Goal: Task Accomplishment & Management: Use online tool/utility

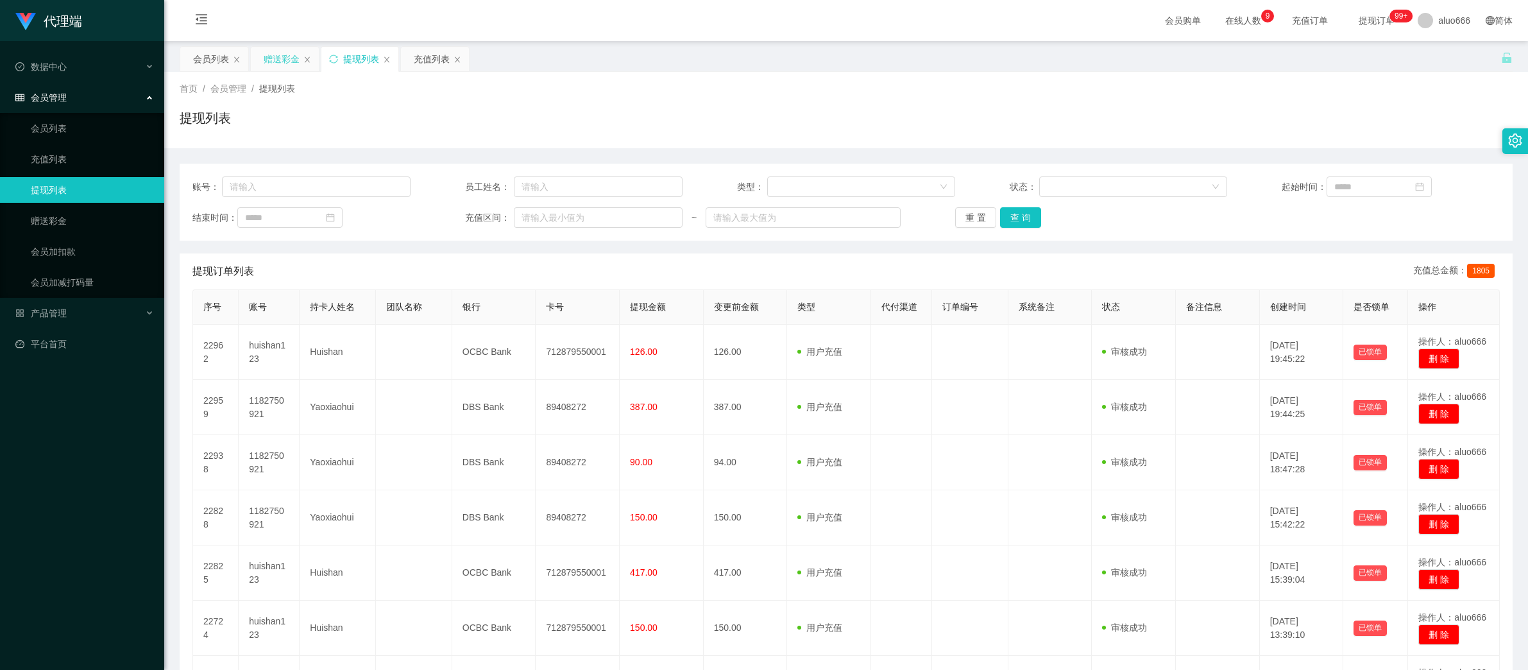
click at [274, 60] on div "赠送彩金" at bounding box center [282, 59] width 36 height 24
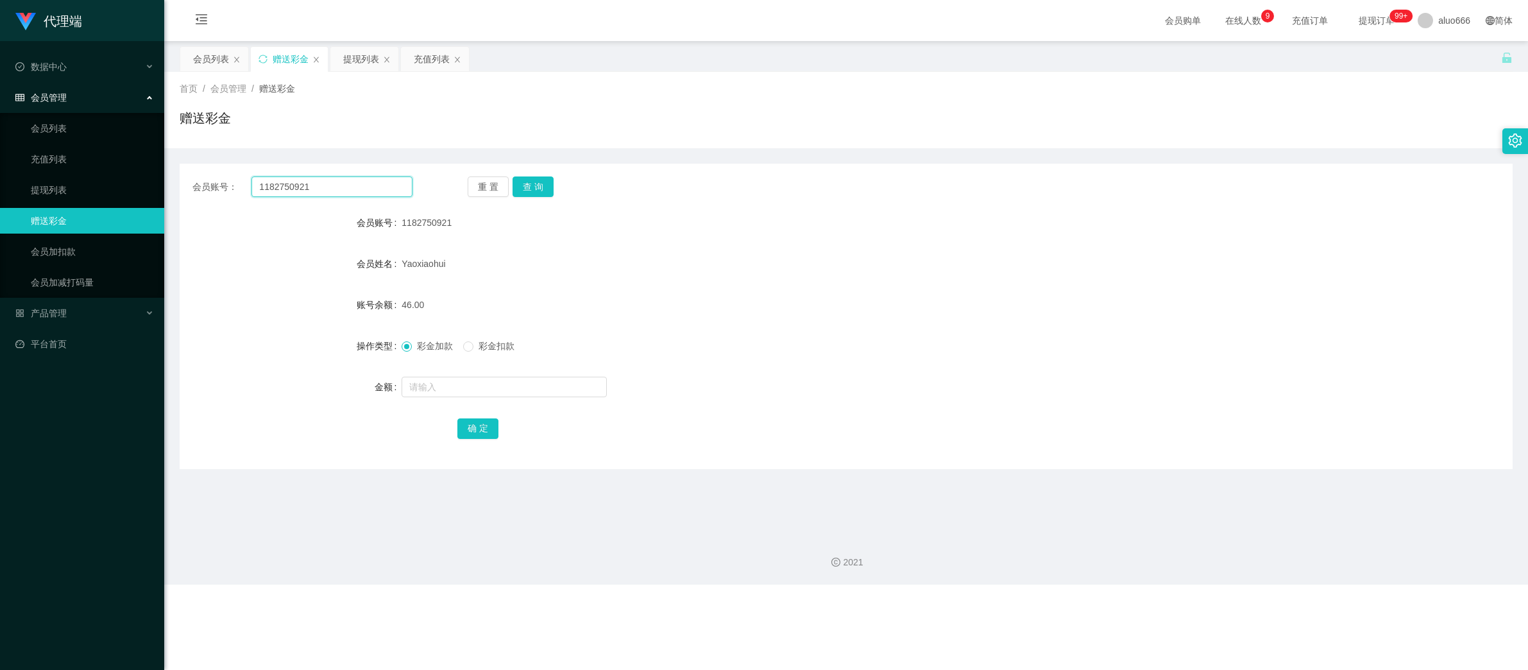
click at [281, 185] on input "1182750921" at bounding box center [331, 186] width 161 height 21
click at [547, 185] on button "查 询" at bounding box center [533, 186] width 41 height 21
click at [454, 374] on div at bounding box center [790, 387] width 777 height 26
click at [458, 391] on input "text" at bounding box center [504, 387] width 205 height 21
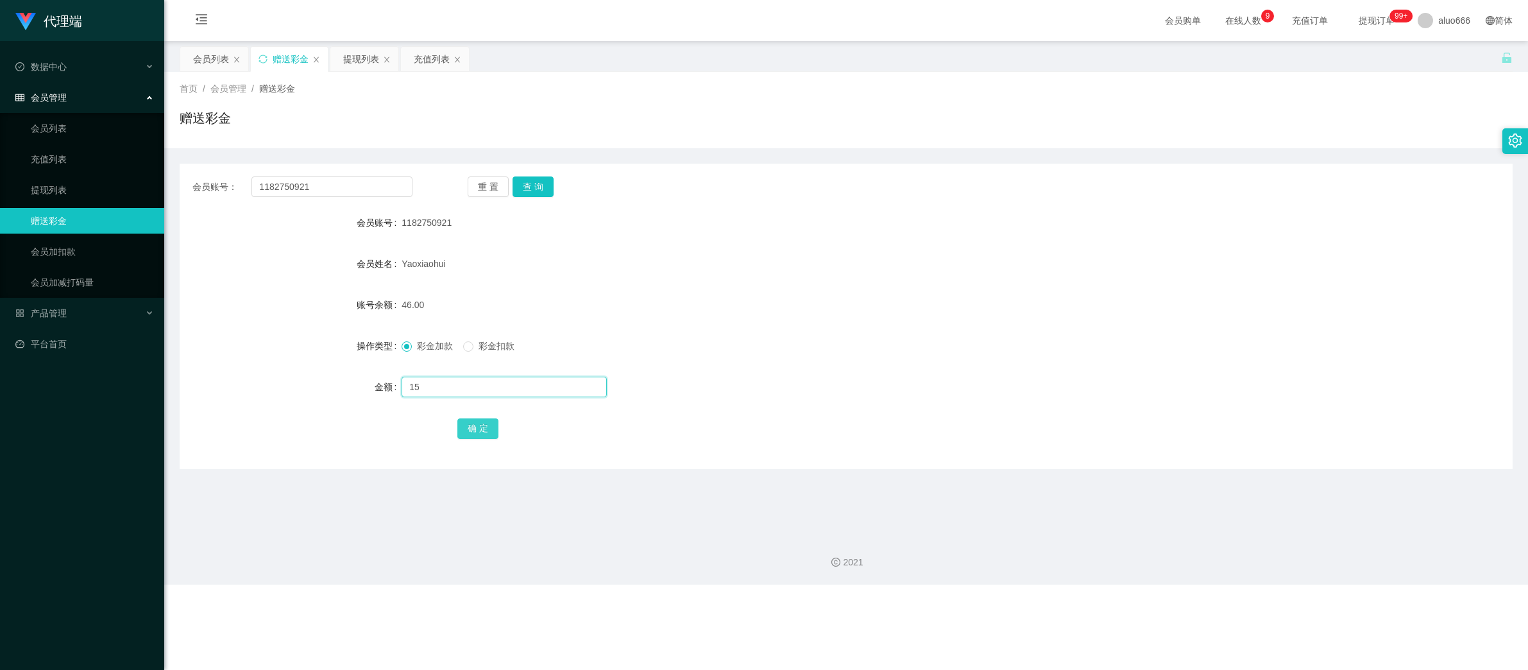
type input "15"
click at [487, 430] on button "确 定" at bounding box center [477, 428] width 41 height 21
click at [853, 330] on form "会员账号 1182750921 会员姓名 [PERSON_NAME] 账号余额 61.00 操作类型 彩金加款 彩金扣款 金额 确 定" at bounding box center [846, 325] width 1333 height 231
click at [364, 56] on div "提现列表" at bounding box center [361, 59] width 36 height 24
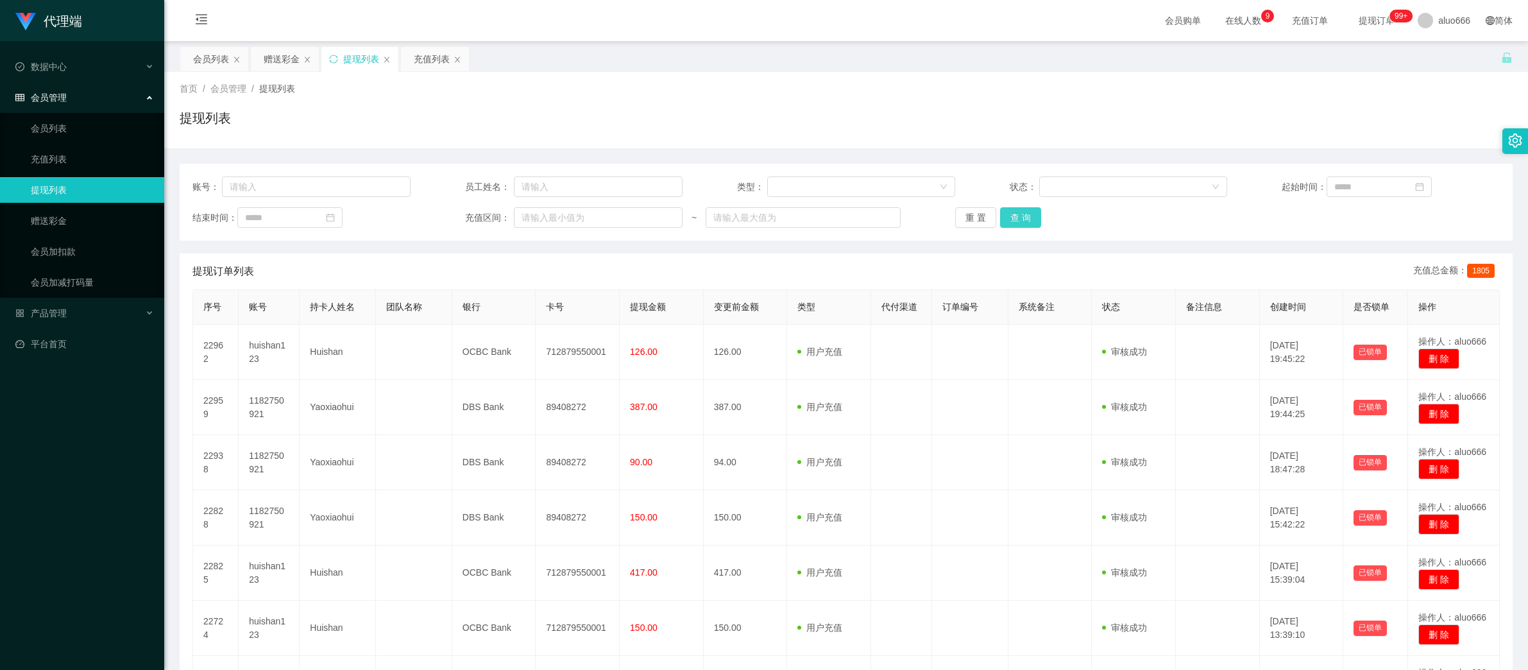
click at [1016, 214] on button "查 询" at bounding box center [1020, 217] width 41 height 21
click at [586, 110] on div "提现列表" at bounding box center [846, 123] width 1333 height 30
click at [283, 56] on div "赠送彩金" at bounding box center [282, 59] width 36 height 24
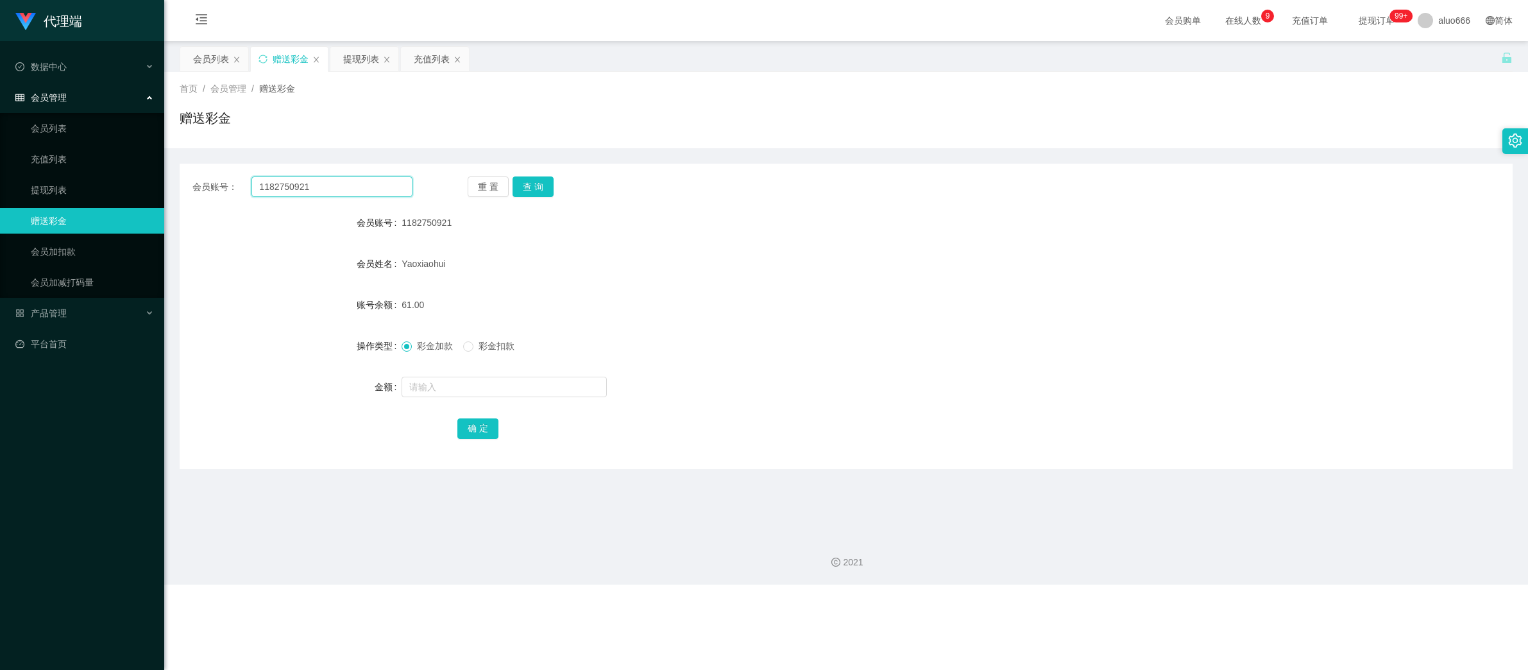
click at [331, 187] on input "1182750921" at bounding box center [331, 186] width 161 height 21
paste input "huishan123"
type input "huishan123"
drag, startPoint x: 545, startPoint y: 187, endPoint x: 537, endPoint y: 202, distance: 16.6
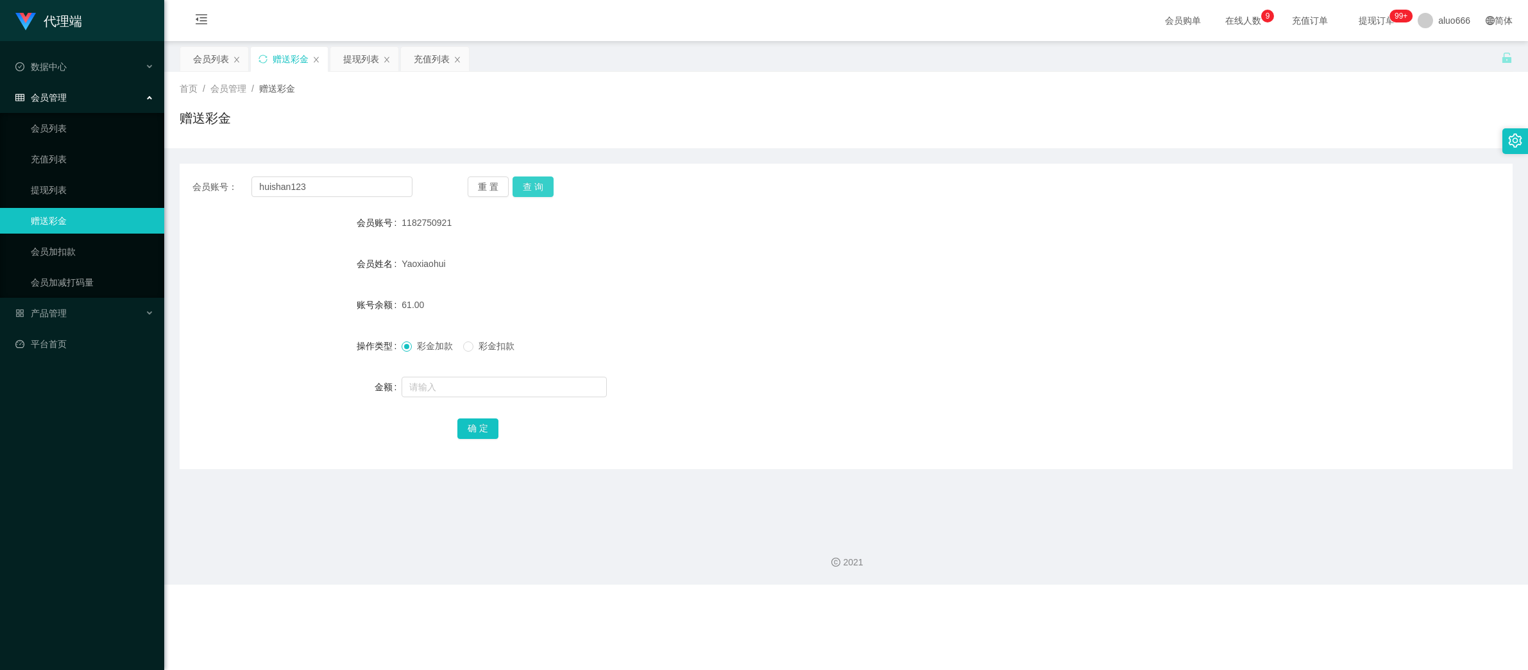
click at [545, 187] on button "查 询" at bounding box center [533, 186] width 41 height 21
click at [437, 387] on input "text" at bounding box center [504, 387] width 205 height 21
type input "15"
click at [483, 430] on button "确 定" at bounding box center [477, 428] width 41 height 21
drag, startPoint x: 874, startPoint y: 358, endPoint x: 935, endPoint y: 353, distance: 61.8
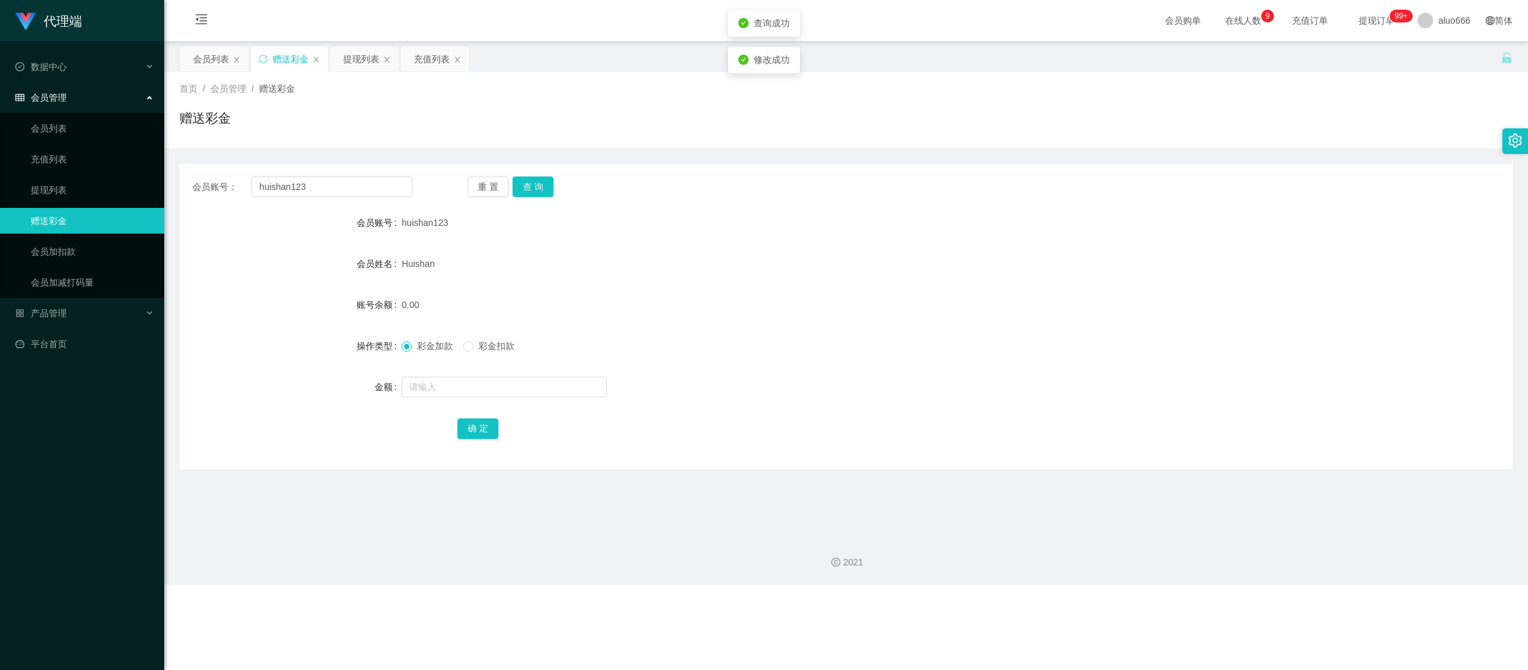
click at [881, 358] on div "彩金加款 彩金扣款" at bounding box center [790, 346] width 777 height 26
click at [357, 56] on div "提现列表" at bounding box center [361, 59] width 36 height 24
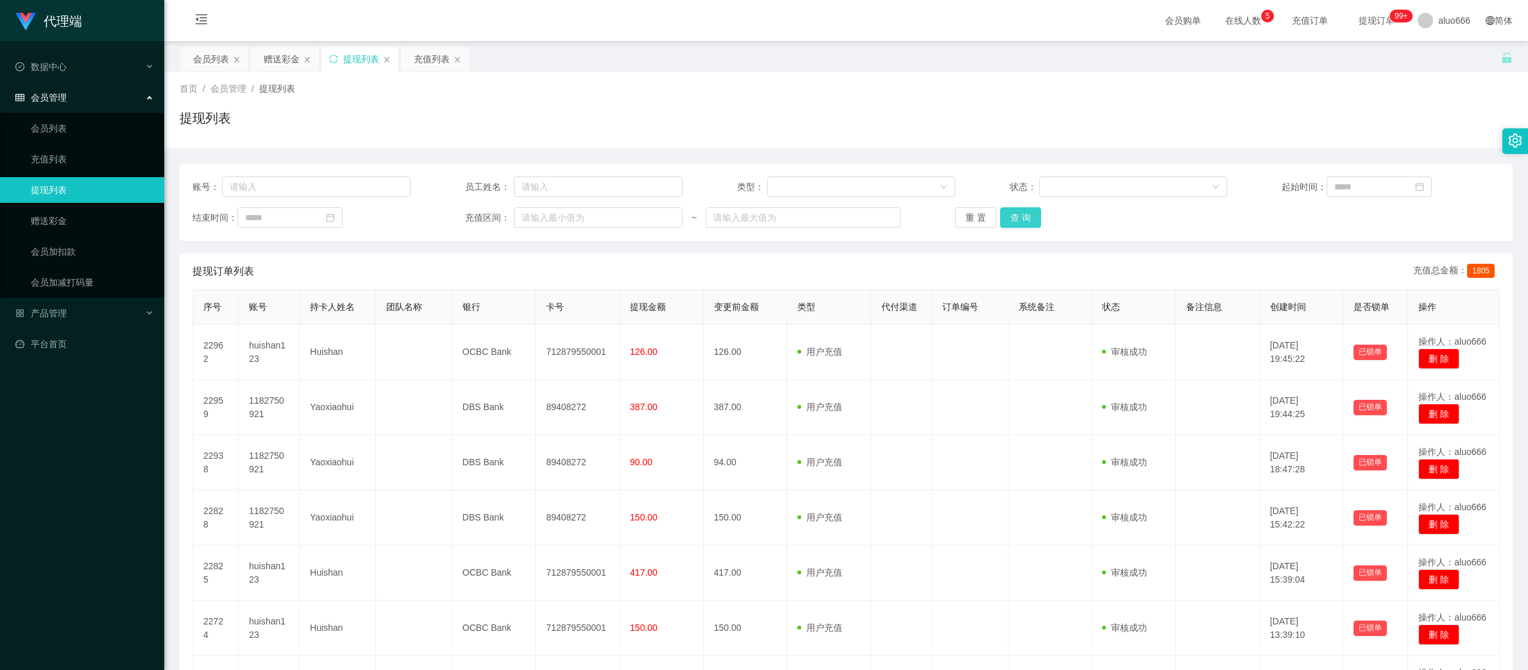
click at [1019, 214] on button "查 询" at bounding box center [1020, 217] width 41 height 21
click at [1019, 217] on button "查 询" at bounding box center [1020, 217] width 41 height 21
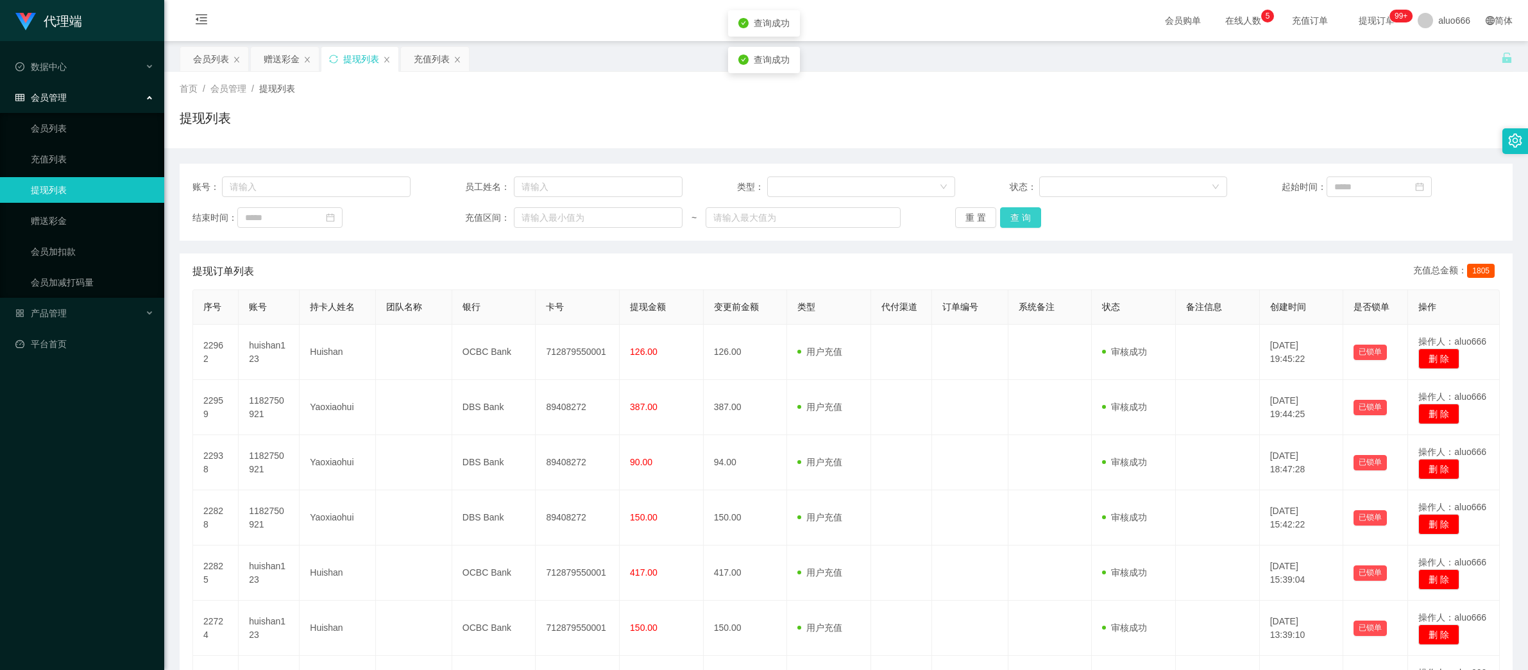
click at [1019, 217] on button "查 询" at bounding box center [1020, 217] width 41 height 21
drag, startPoint x: 282, startPoint y: 54, endPoint x: 282, endPoint y: 62, distance: 8.3
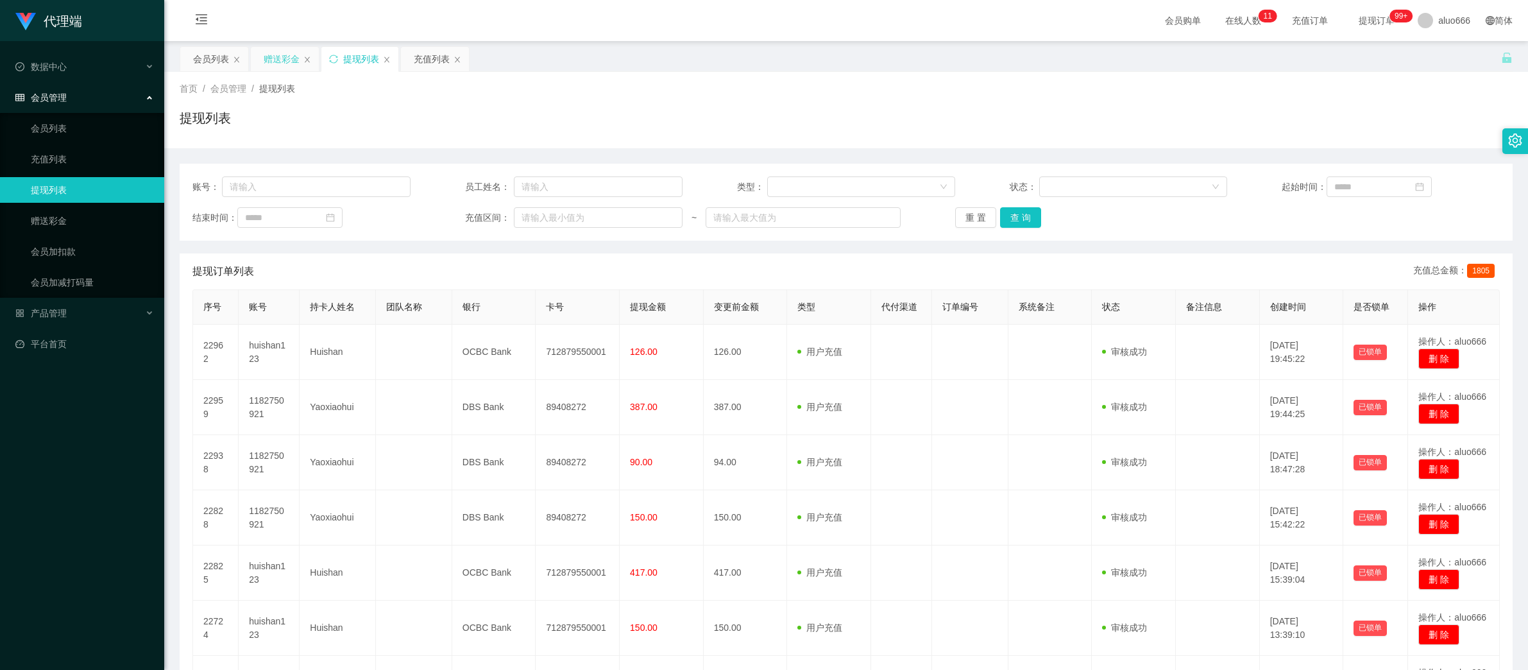
click at [281, 54] on div "赠送彩金" at bounding box center [282, 59] width 36 height 24
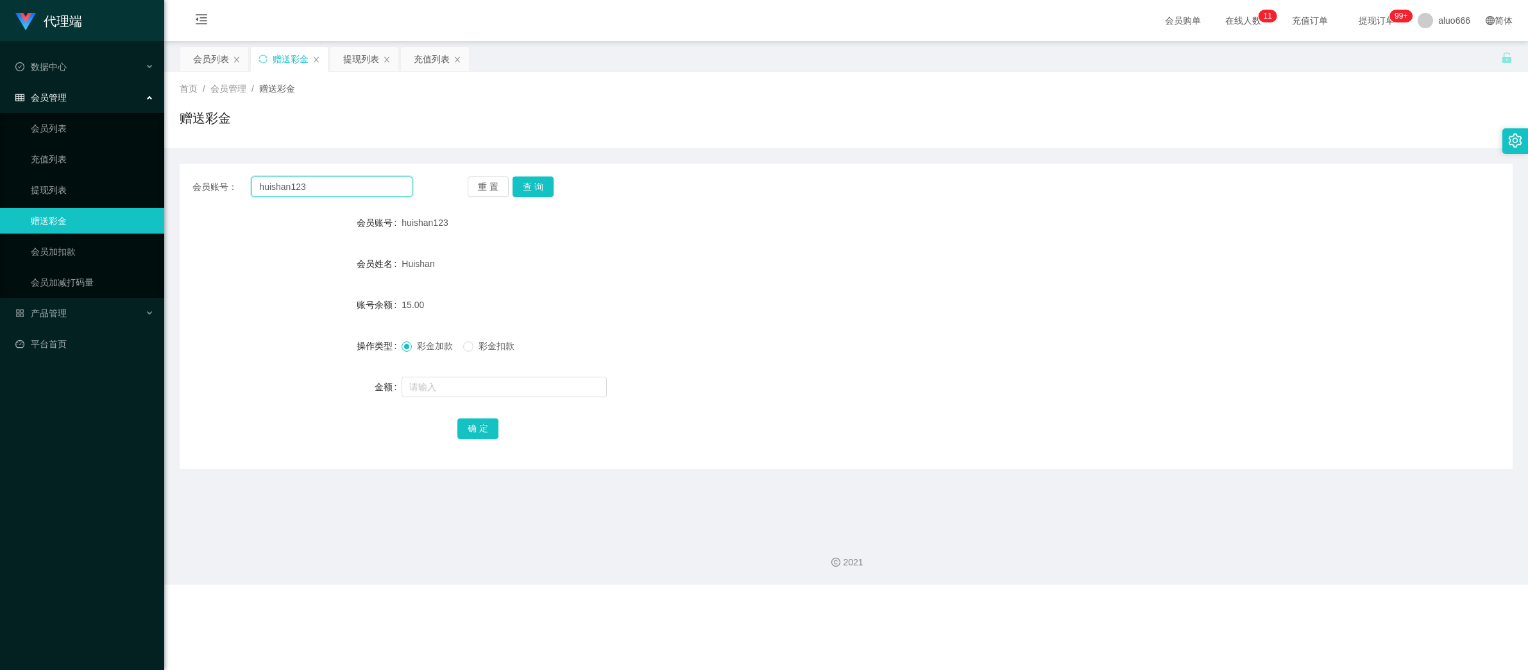
click at [362, 192] on input "huishan123" at bounding box center [331, 186] width 161 height 21
paste input "1182750921"
type input "1182750921"
click at [541, 183] on button "查 询" at bounding box center [533, 186] width 41 height 21
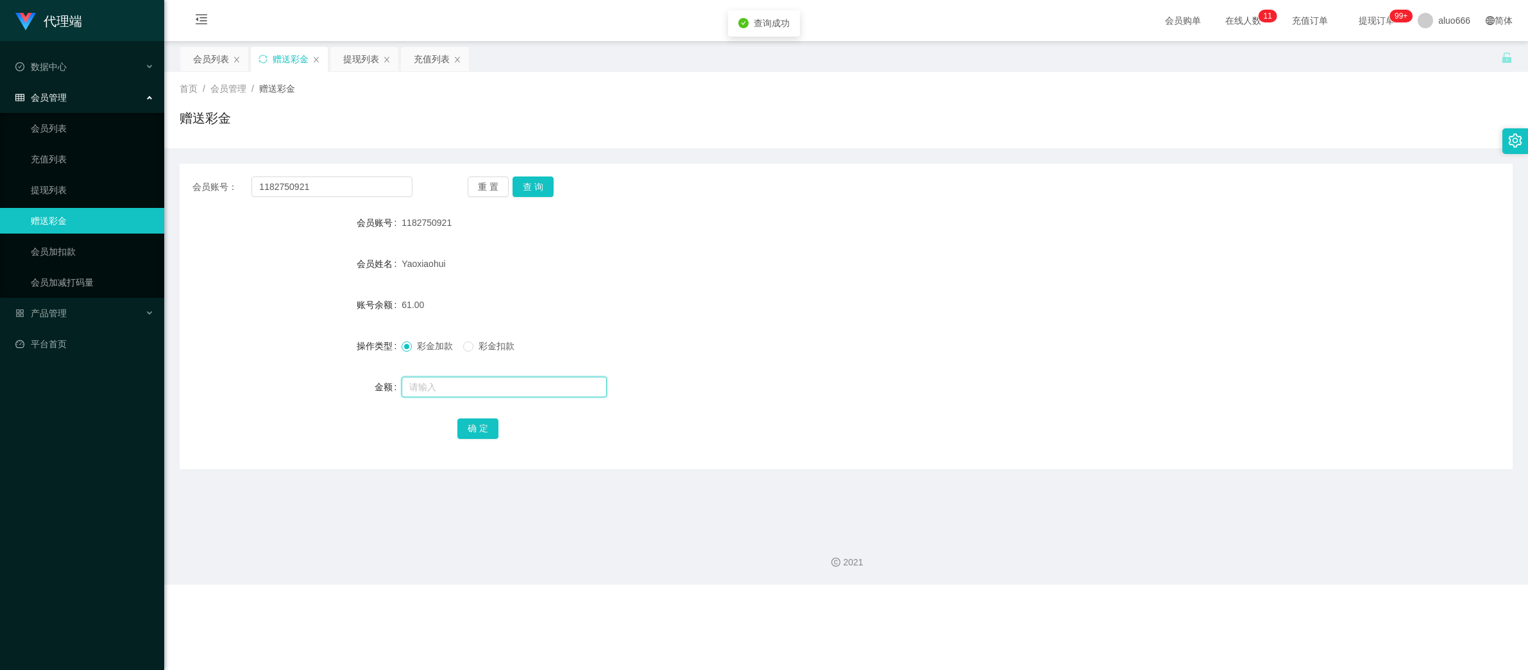
click at [458, 391] on input "text" at bounding box center [504, 387] width 205 height 21
type input "8"
click at [493, 431] on button "确 定" at bounding box center [477, 428] width 41 height 21
click at [872, 289] on form "会员账号 1182750921 会员姓名 [PERSON_NAME] 账号余额 69.00 操作类型 彩金加款 彩金扣款 金额 确 定" at bounding box center [846, 325] width 1333 height 231
click at [359, 58] on div "提现列表" at bounding box center [361, 59] width 36 height 24
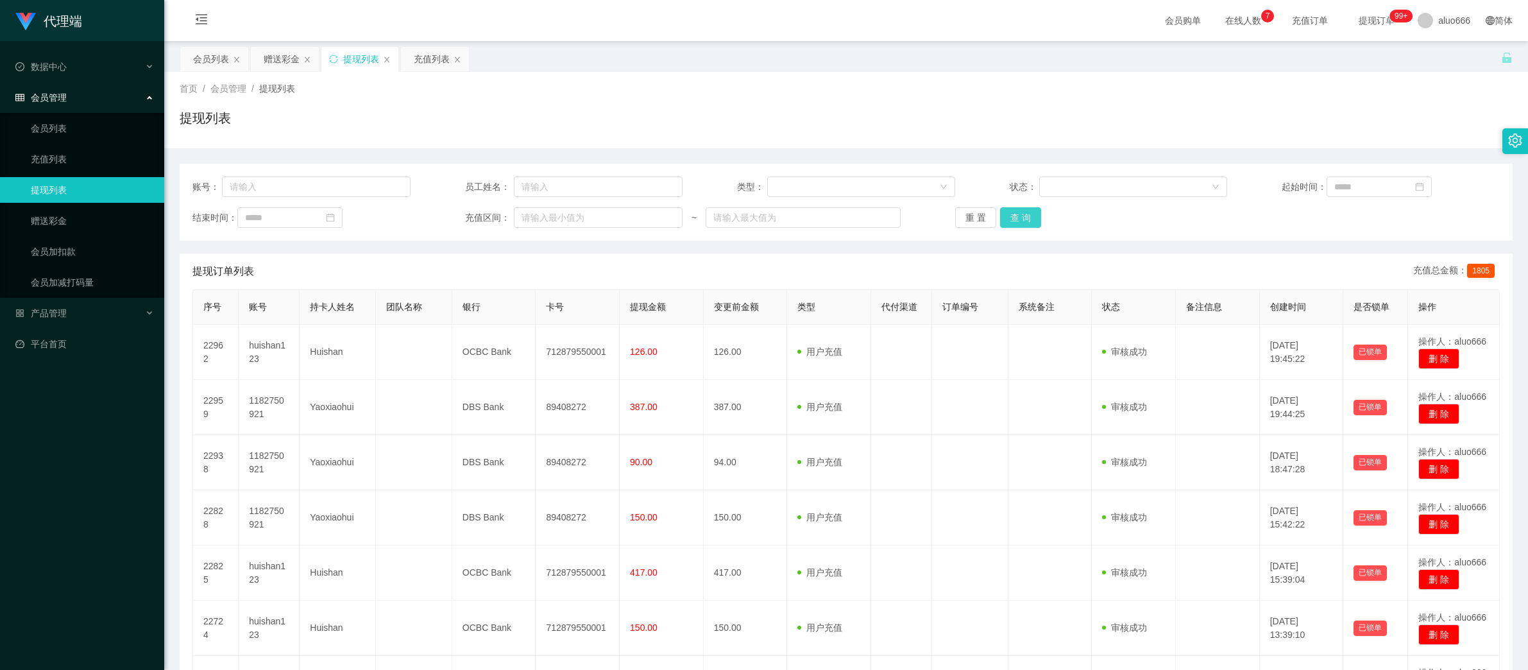
click at [1017, 223] on button "查 询" at bounding box center [1020, 217] width 41 height 21
click at [1019, 214] on button "查 询" at bounding box center [1020, 217] width 41 height 21
click at [1019, 217] on button "查 询" at bounding box center [1020, 217] width 41 height 21
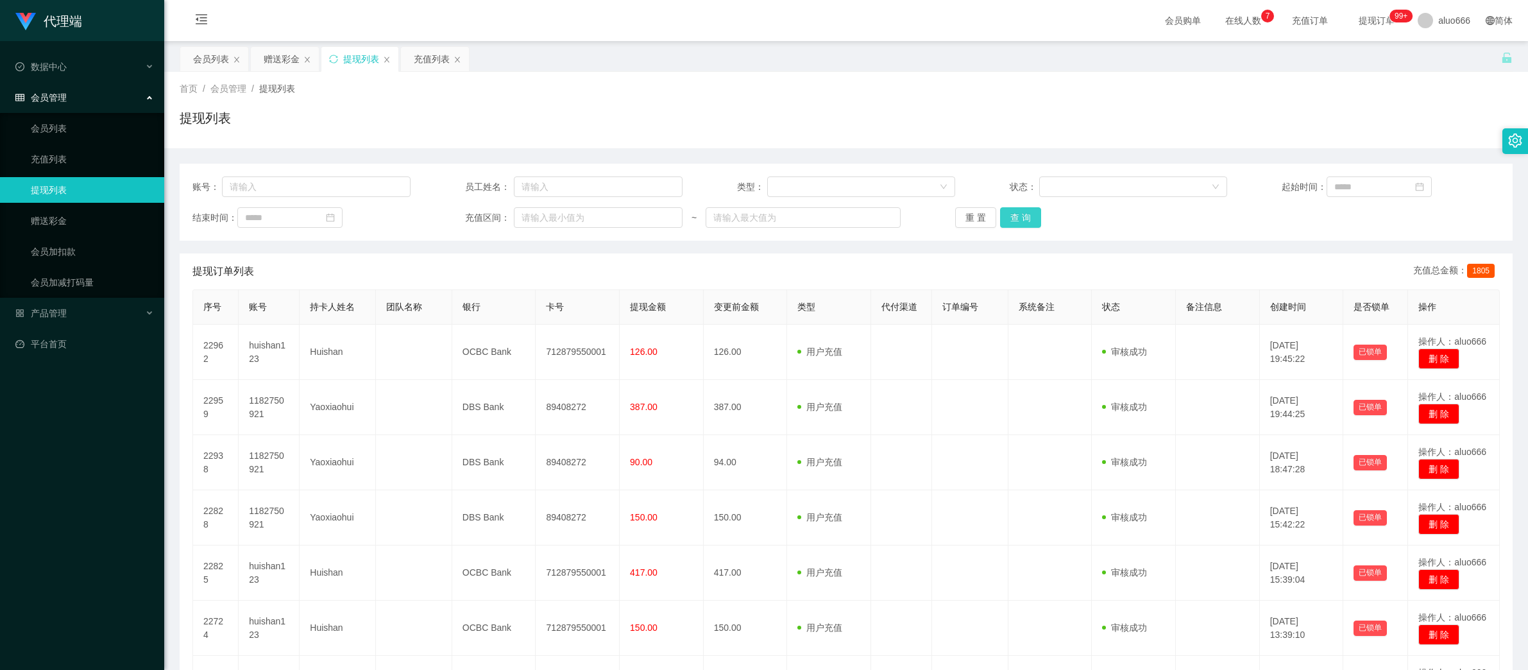
click at [1013, 218] on button "查 询" at bounding box center [1020, 217] width 41 height 21
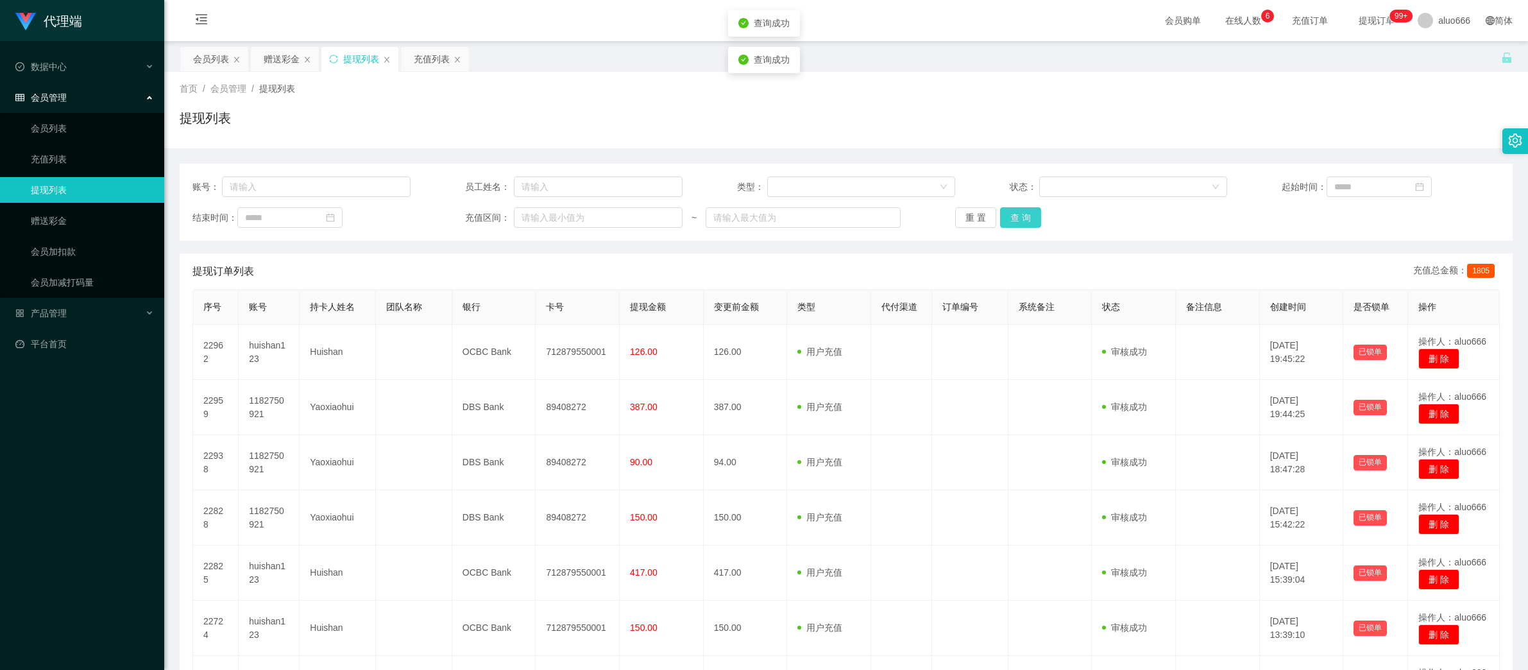
click at [1013, 218] on button "查 询" at bounding box center [1020, 217] width 41 height 21
click at [1024, 217] on button "查 询" at bounding box center [1020, 217] width 41 height 21
click at [1018, 216] on button "查 询" at bounding box center [1020, 217] width 41 height 21
click at [275, 60] on div "赠送彩金" at bounding box center [282, 59] width 36 height 24
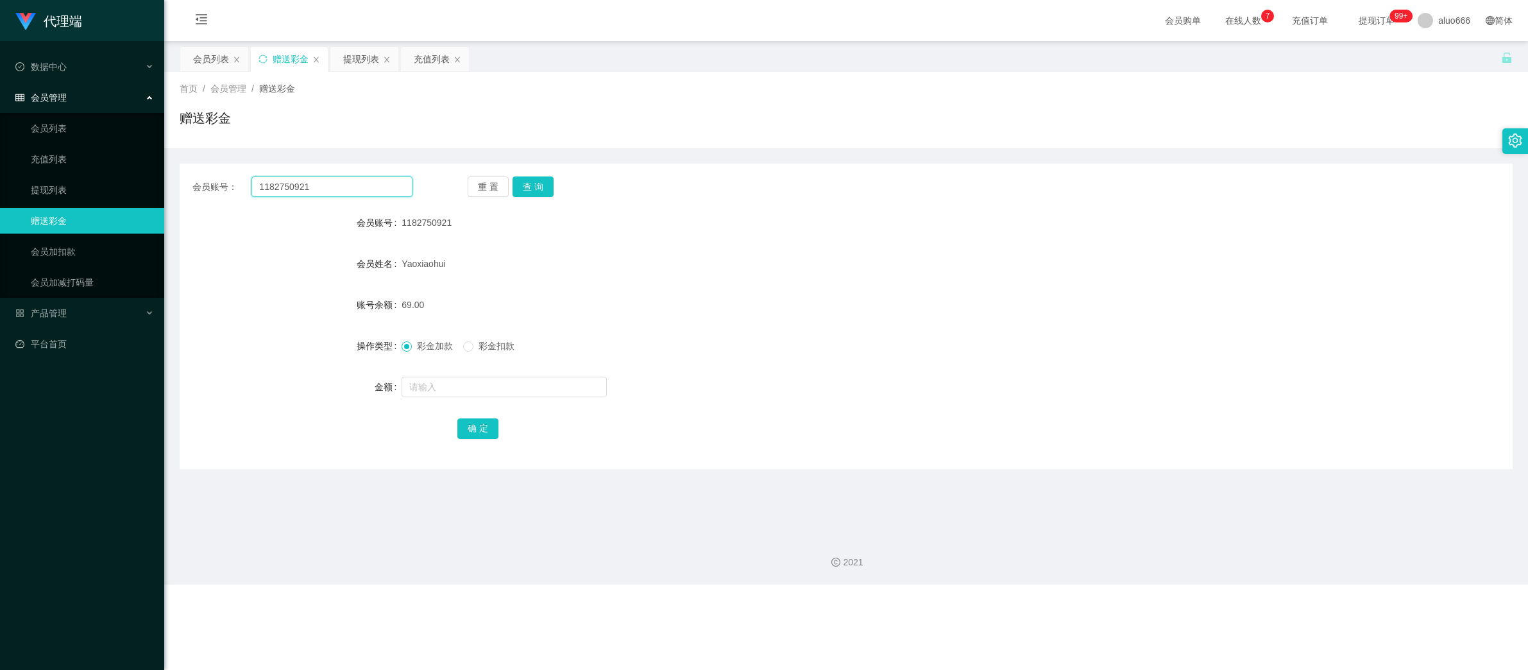
click at [332, 180] on input "1182750921" at bounding box center [331, 186] width 161 height 21
drag, startPoint x: 538, startPoint y: 179, endPoint x: 527, endPoint y: 201, distance: 24.1
click at [538, 179] on button "查 询" at bounding box center [533, 186] width 41 height 21
click at [454, 391] on input "text" at bounding box center [504, 387] width 205 height 21
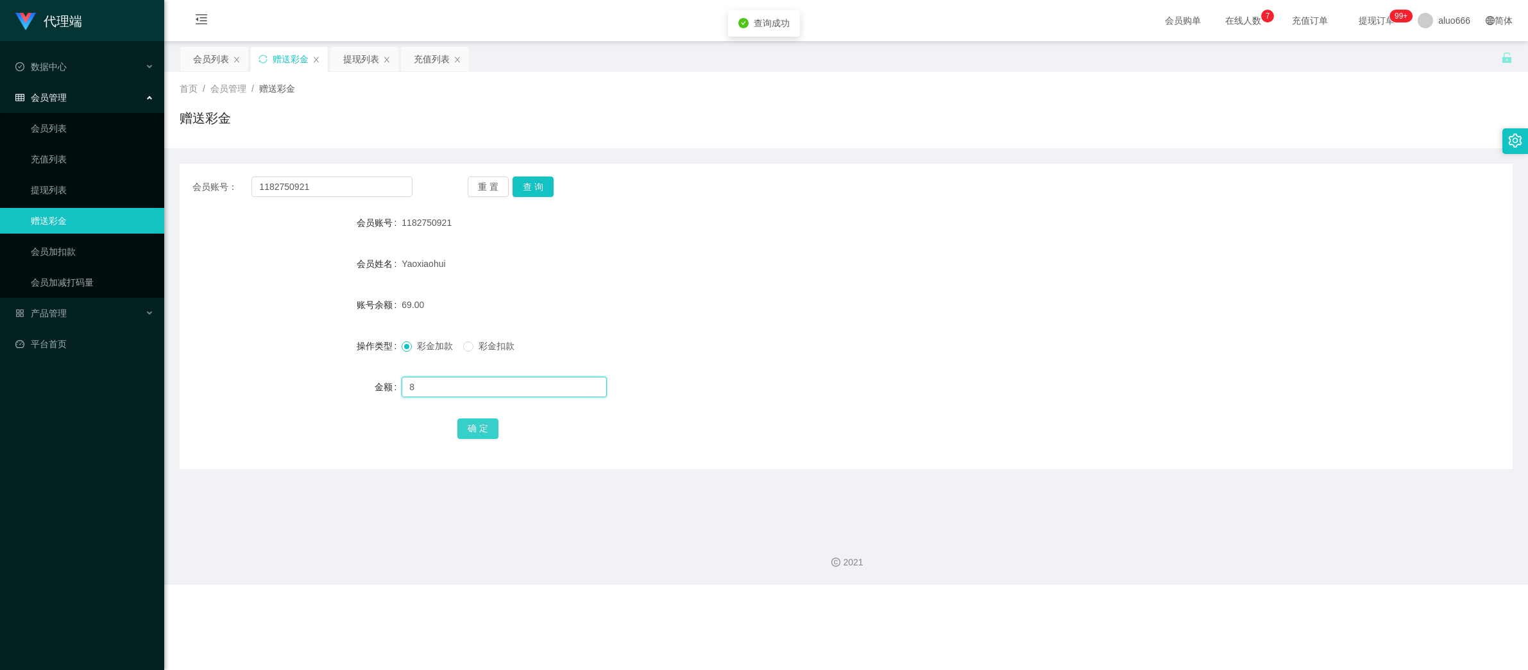
type input "8"
click at [485, 425] on button "确 定" at bounding box center [477, 428] width 41 height 21
click at [870, 344] on div "彩金加款 彩金扣款" at bounding box center [790, 346] width 777 height 26
click at [322, 176] on input "1182750921" at bounding box center [331, 186] width 161 height 21
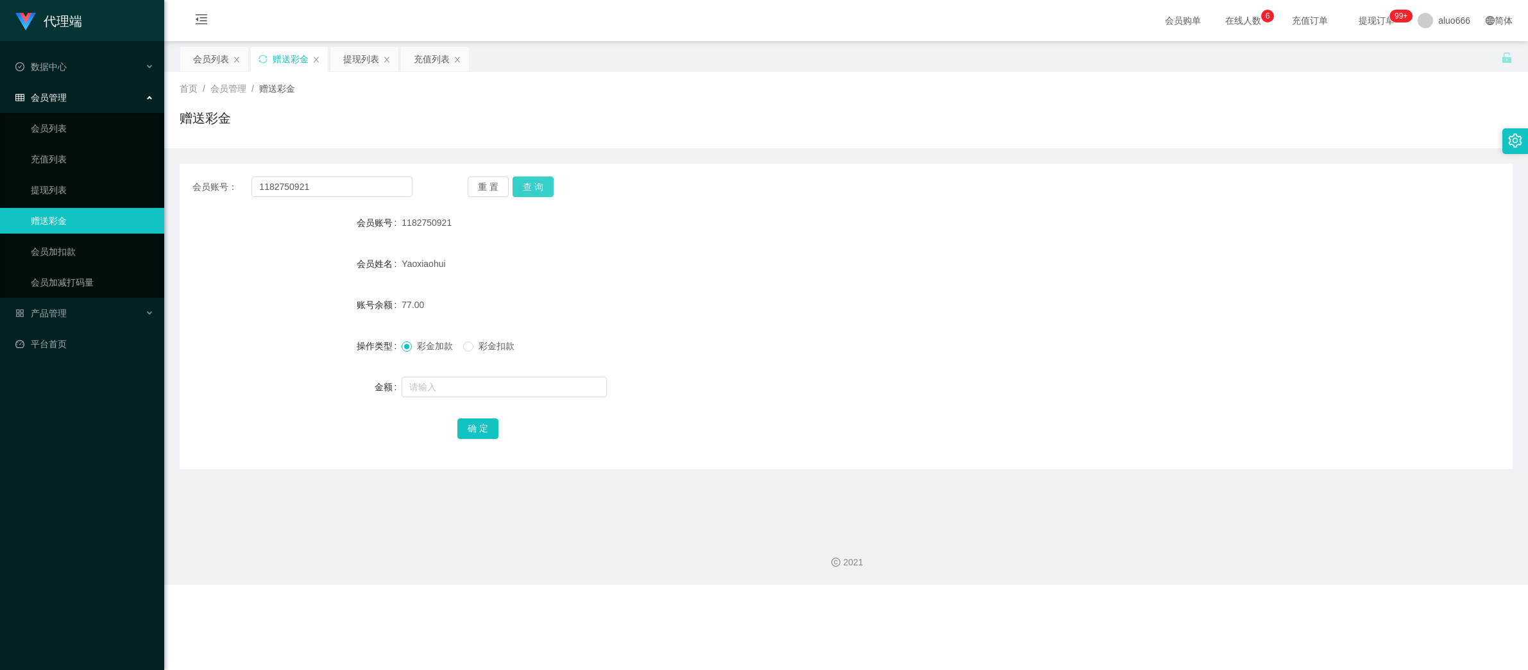
click at [533, 187] on button "查 询" at bounding box center [533, 186] width 41 height 21
click at [616, 242] on form "会员账号 1182750921 会员姓名 [PERSON_NAME] 账号余额 0.00 操作类型 彩金加款 彩金扣款 金额 确 定" at bounding box center [846, 325] width 1333 height 231
click at [437, 56] on div "充值列表" at bounding box center [432, 59] width 36 height 24
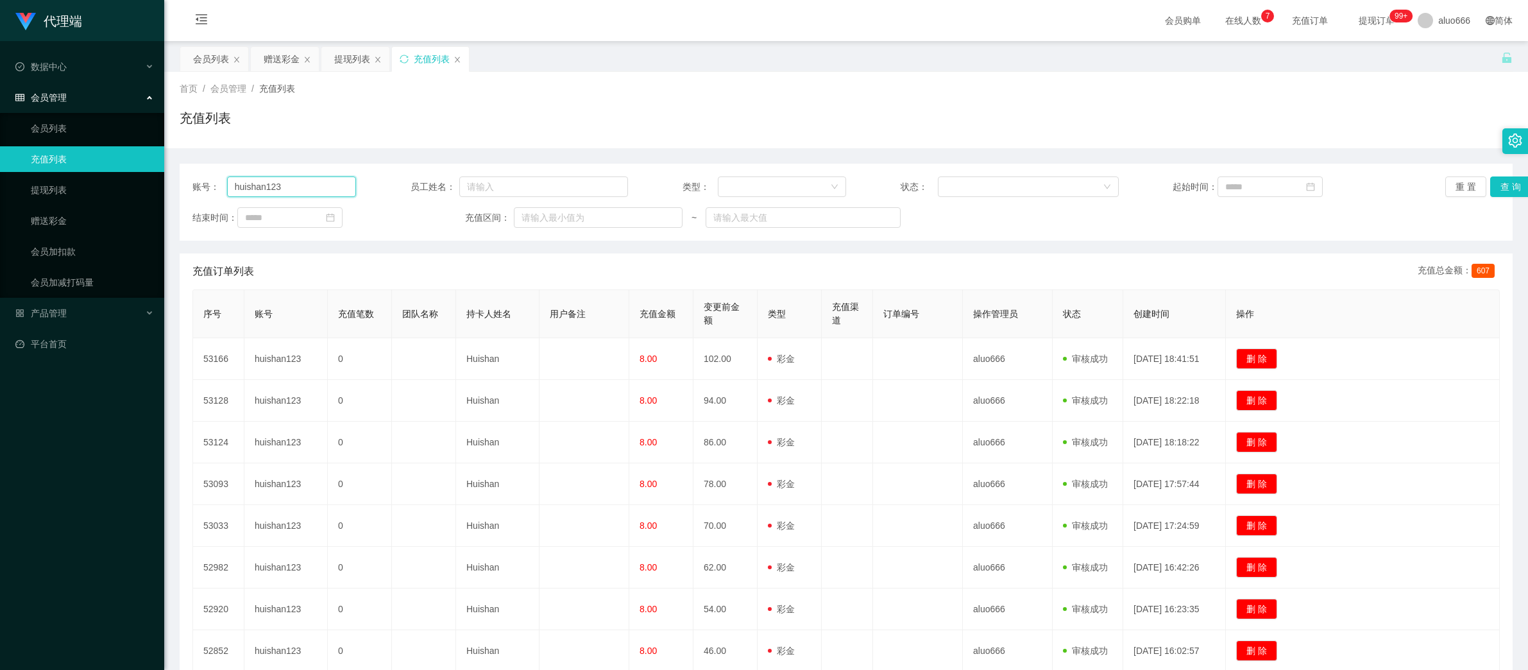
click at [285, 191] on input "huishan123" at bounding box center [291, 186] width 129 height 21
paste input "1182750921"
type input "1182750921"
click at [1499, 189] on button "查 询" at bounding box center [1510, 186] width 41 height 21
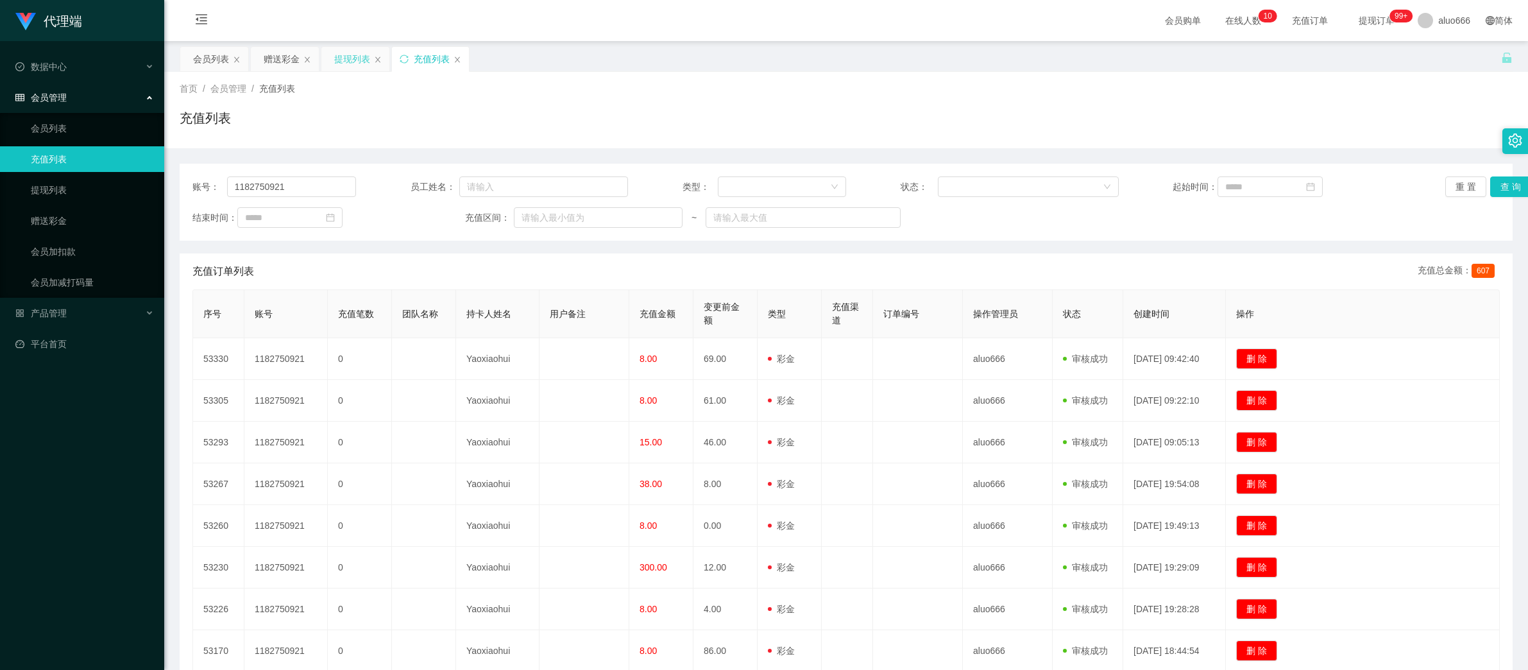
click at [355, 55] on div "提现列表" at bounding box center [352, 59] width 36 height 24
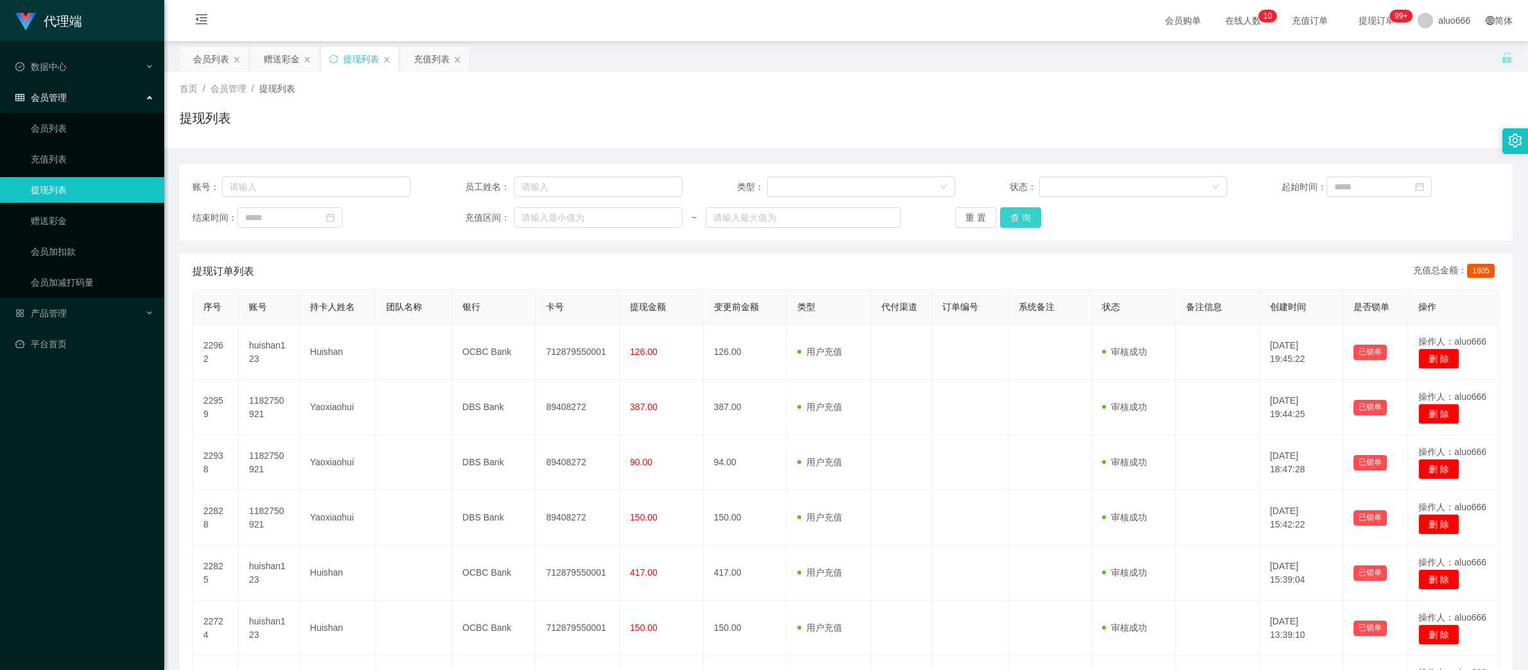
click at [1012, 216] on button "查 询" at bounding box center [1020, 217] width 41 height 21
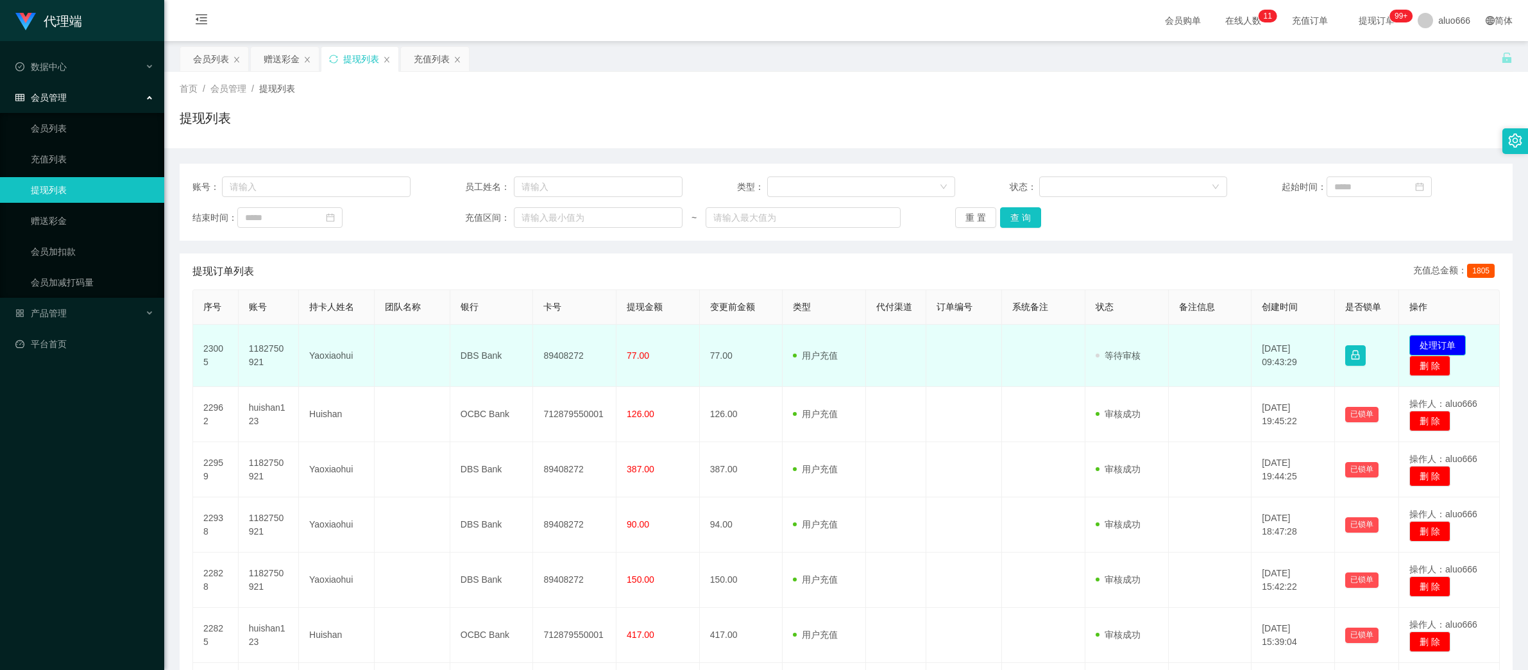
click at [1428, 345] on button "处理订单" at bounding box center [1437, 345] width 56 height 21
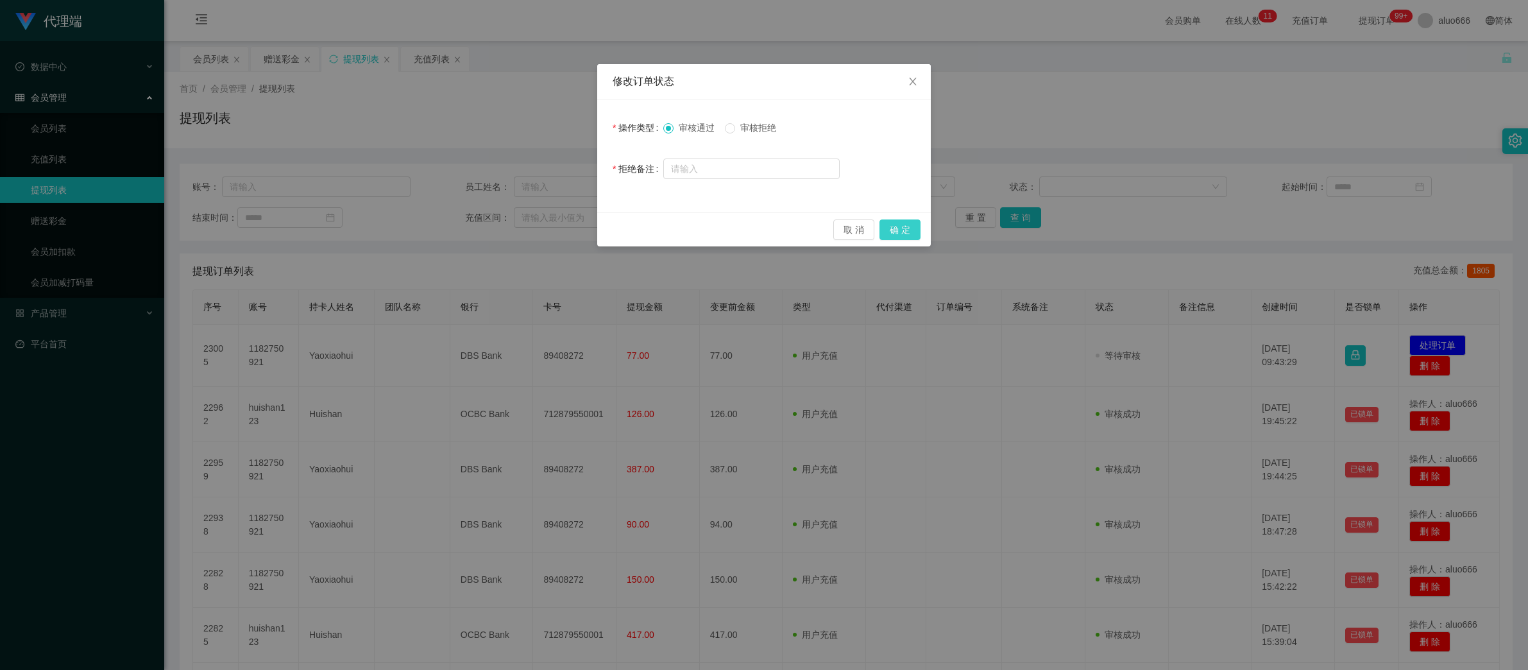
click at [904, 230] on button "确 定" at bounding box center [899, 229] width 41 height 21
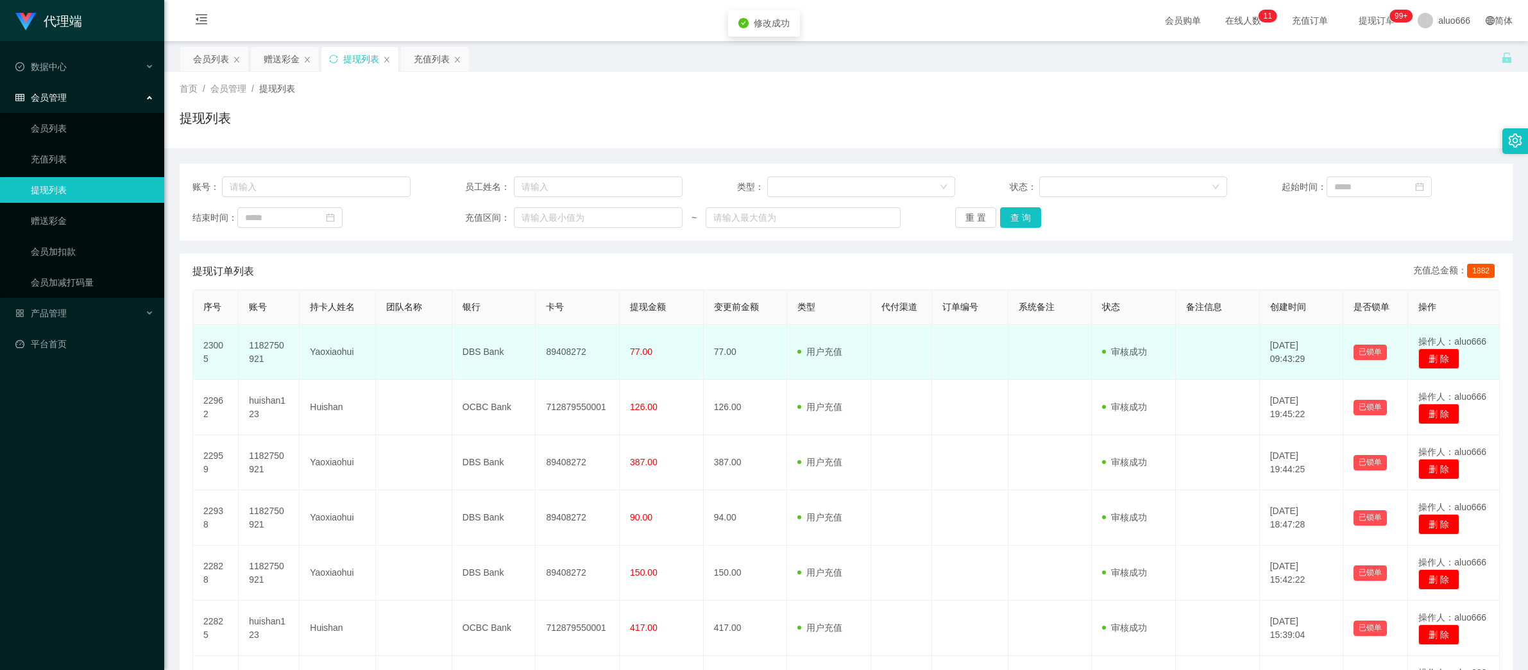
click at [545, 347] on td "89408272" at bounding box center [578, 352] width 84 height 55
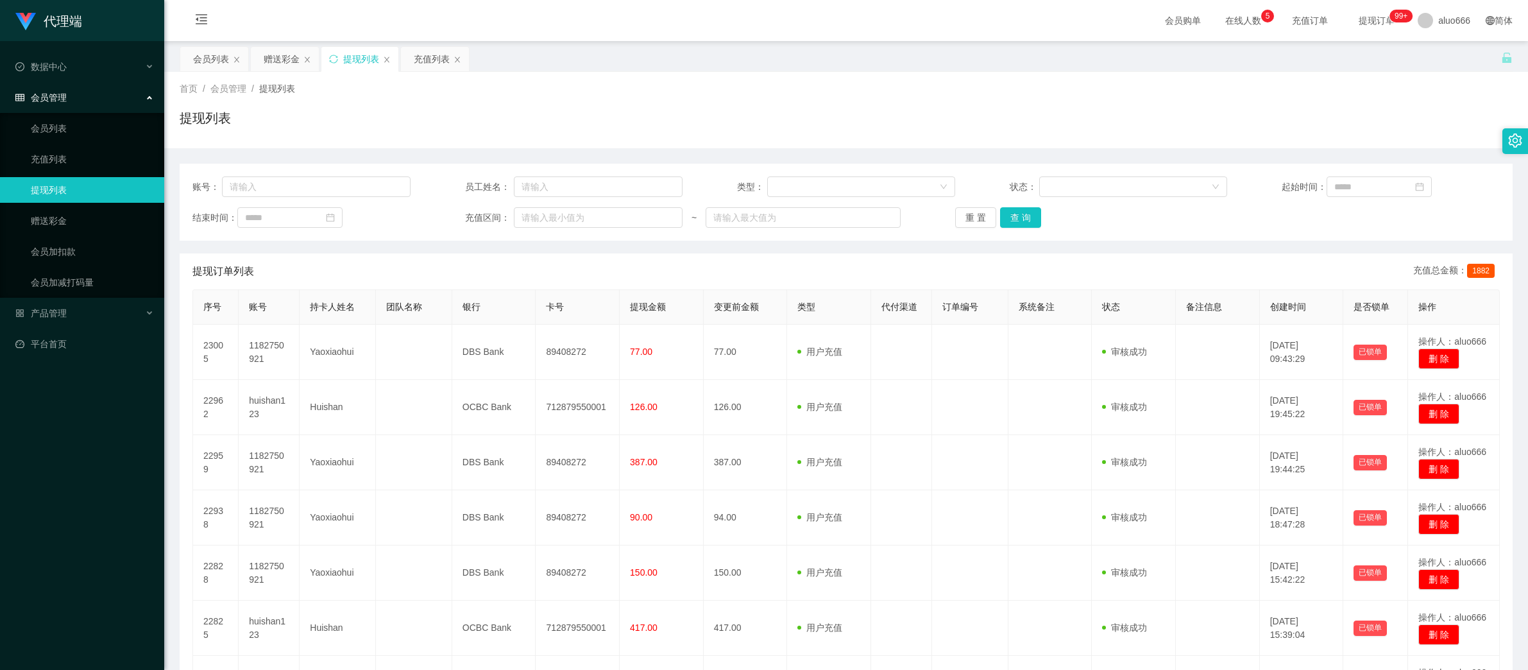
drag, startPoint x: 753, startPoint y: 98, endPoint x: 870, endPoint y: 145, distance: 125.8
click at [754, 98] on div "首页 / 会员管理 / 提现列表 / 提现列表" at bounding box center [846, 110] width 1333 height 56
click at [1022, 219] on button "查 询" at bounding box center [1020, 217] width 41 height 21
click at [695, 122] on div "提现列表" at bounding box center [846, 123] width 1333 height 30
click at [277, 56] on div "赠送彩金" at bounding box center [282, 59] width 36 height 24
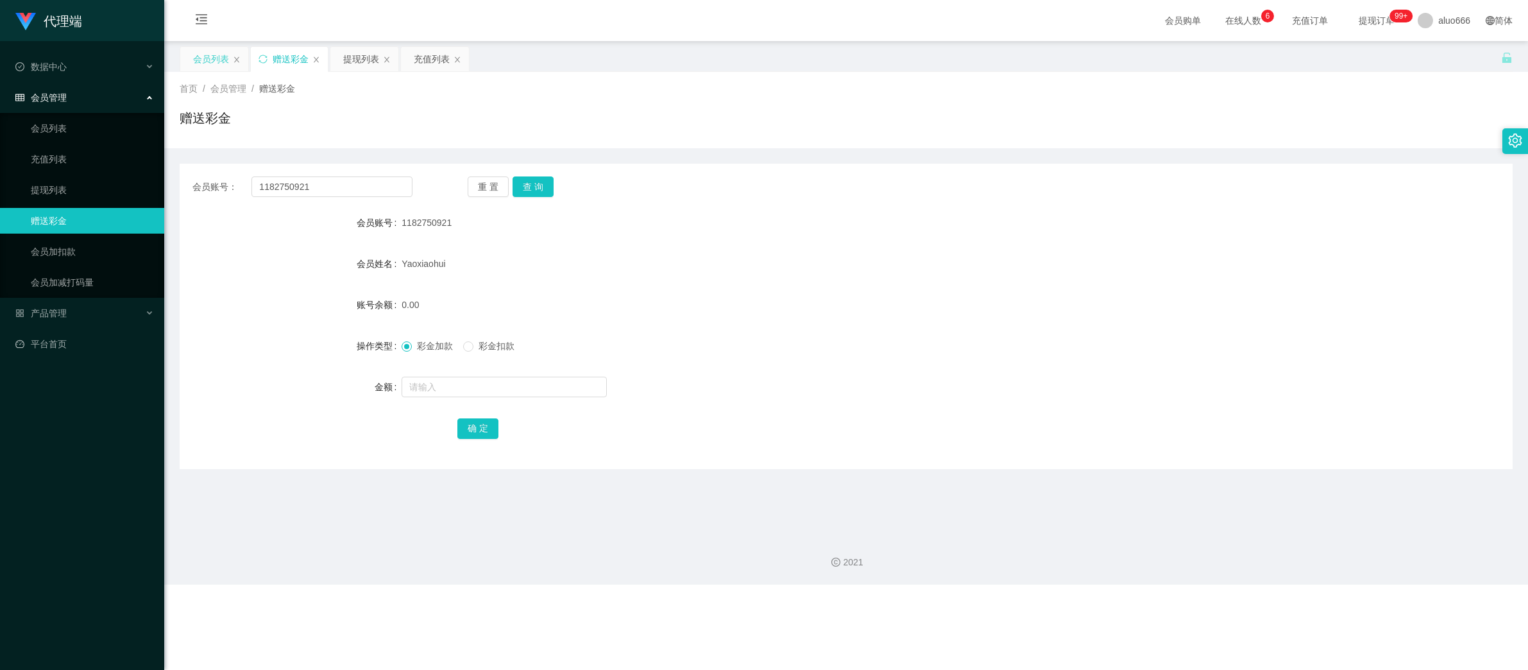
click at [205, 58] on div "会员列表" at bounding box center [211, 59] width 36 height 24
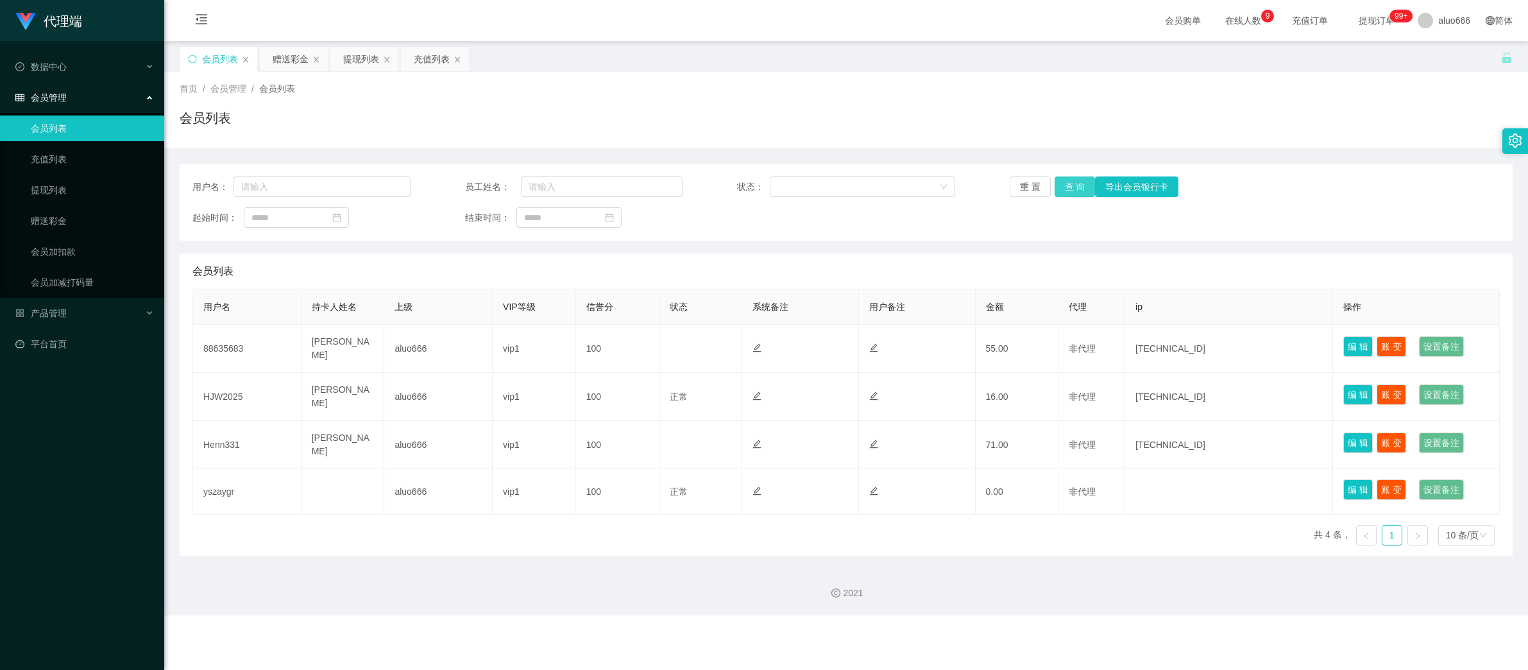
click at [1074, 189] on button "查 询" at bounding box center [1075, 186] width 41 height 21
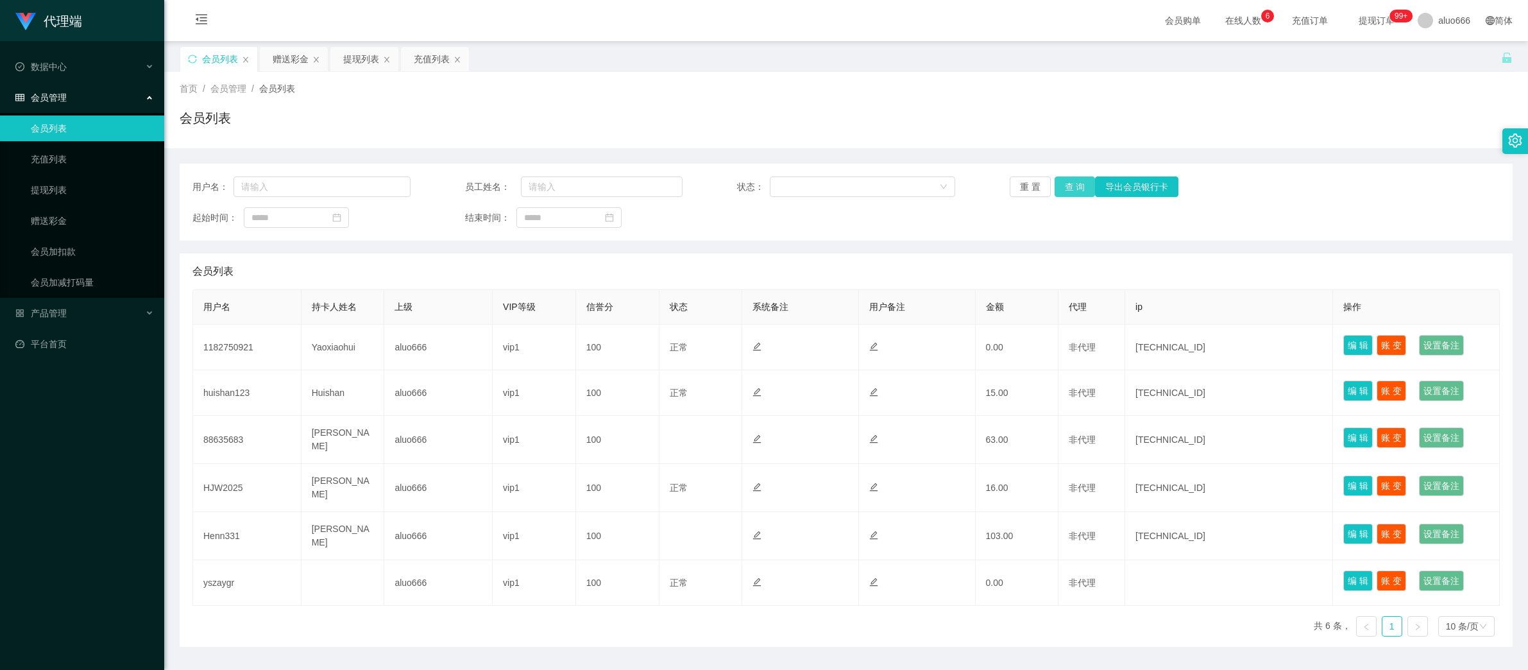
click at [1074, 189] on button "查 询" at bounding box center [1075, 186] width 41 height 21
click at [291, 60] on div "赠送彩金" at bounding box center [291, 59] width 36 height 24
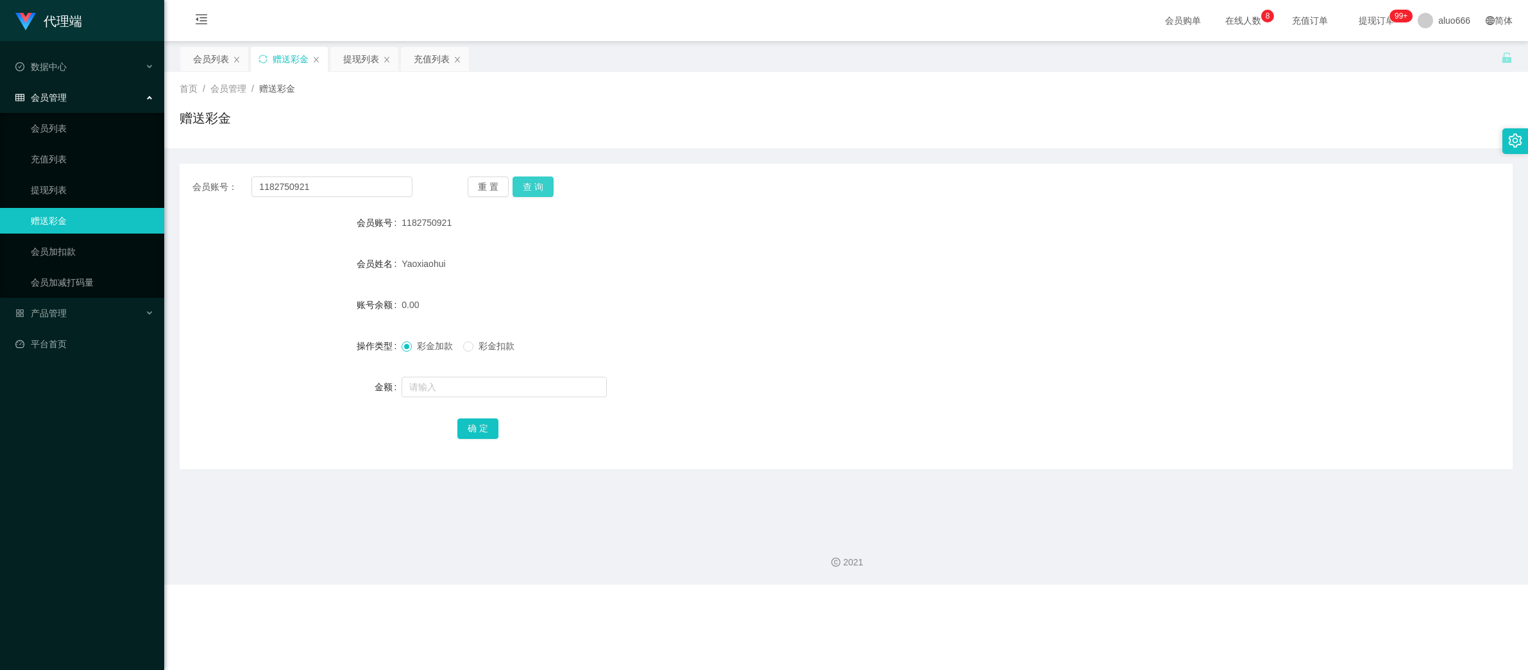
click at [541, 180] on button "查 询" at bounding box center [533, 186] width 41 height 21
click at [539, 183] on button "查 询" at bounding box center [533, 186] width 41 height 21
click at [537, 185] on button "查 询" at bounding box center [533, 186] width 41 height 21
click at [539, 187] on button "查 询" at bounding box center [533, 186] width 41 height 21
click at [358, 56] on div "提现列表" at bounding box center [361, 59] width 36 height 24
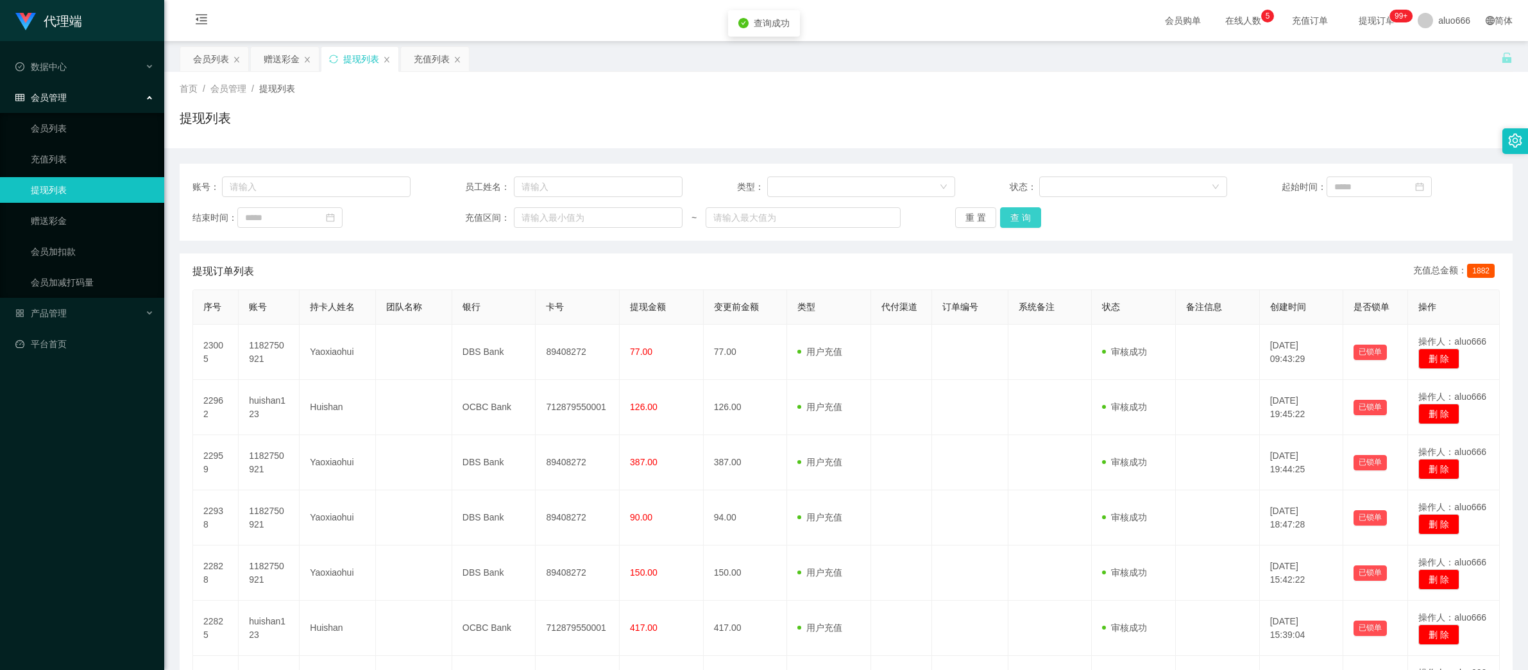
click at [1024, 216] on button "查 询" at bounding box center [1020, 217] width 41 height 21
click at [276, 56] on div "赠送彩金" at bounding box center [282, 59] width 36 height 24
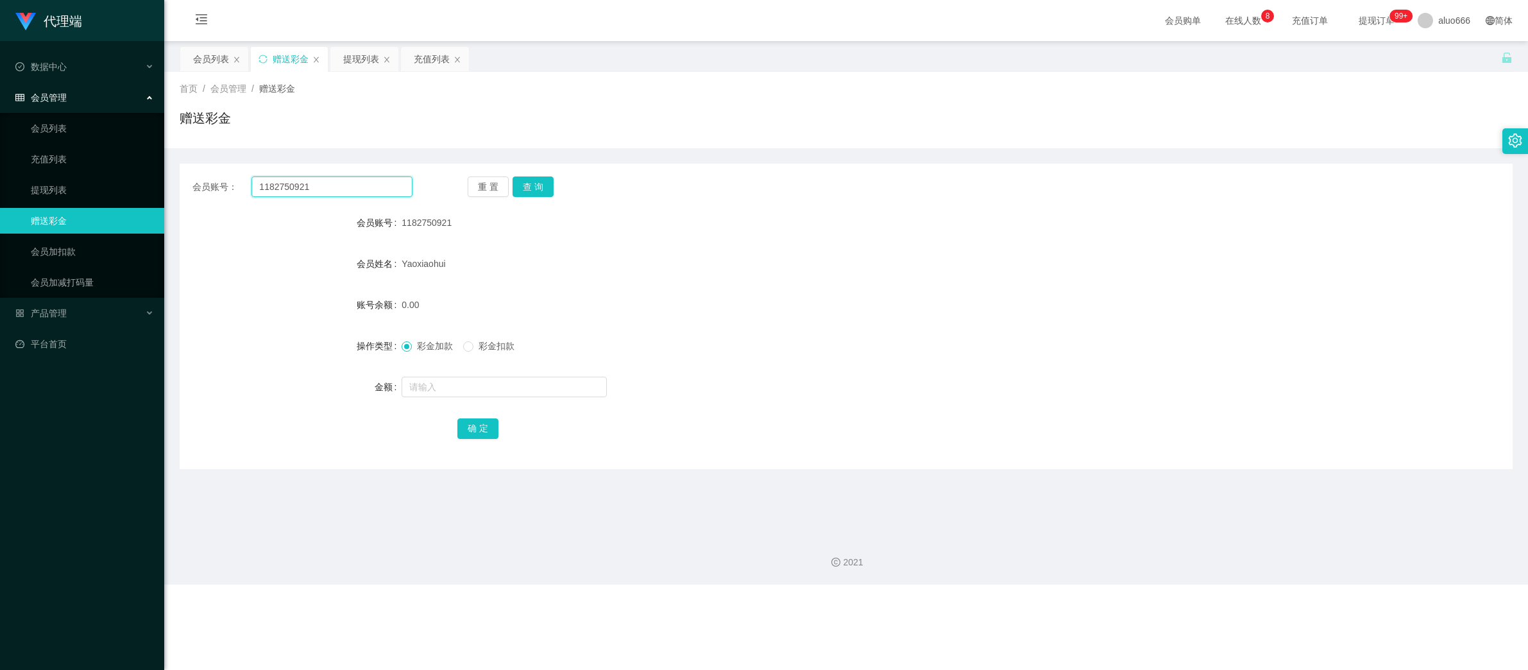
click at [310, 185] on input "1182750921" at bounding box center [331, 186] width 161 height 21
paste input "huishan123"
type input "huishan123"
click at [543, 182] on button "查 询" at bounding box center [533, 186] width 41 height 21
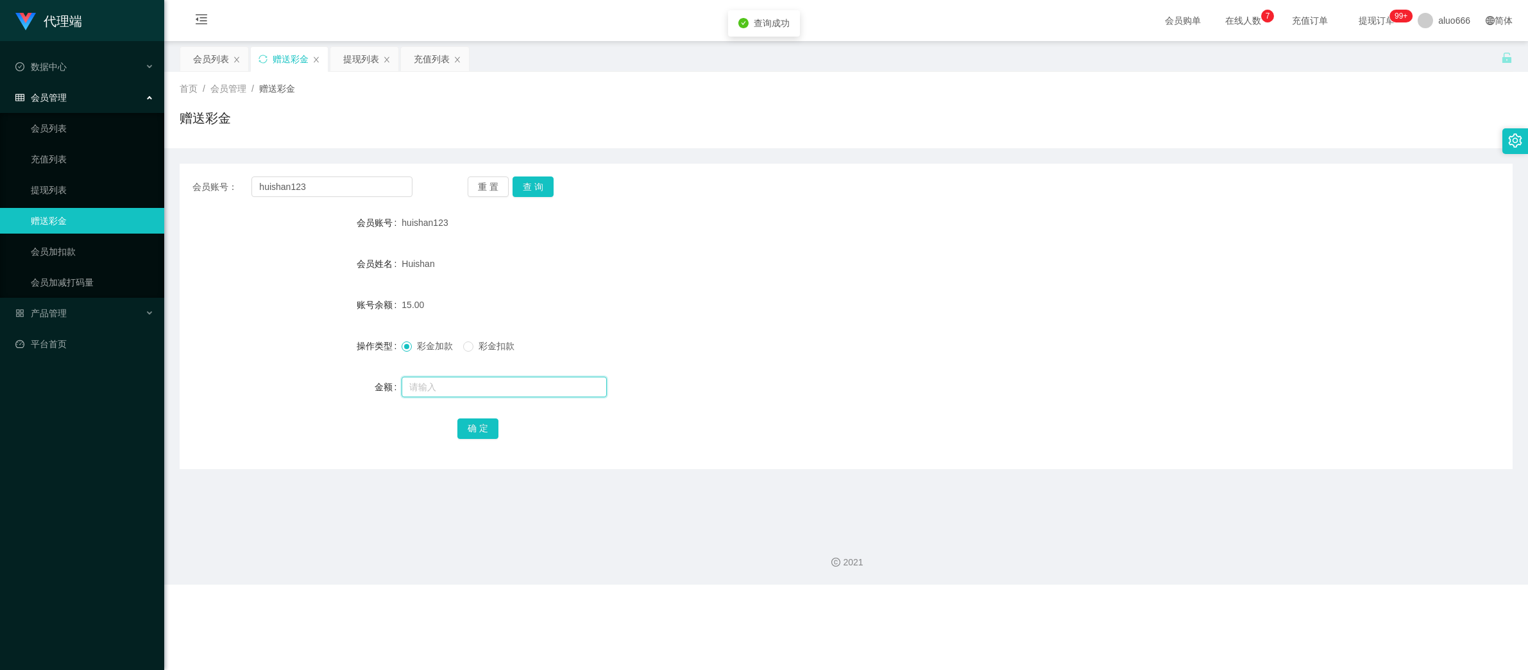
click at [456, 387] on input "text" at bounding box center [504, 387] width 205 height 21
type input "8"
click at [470, 420] on button "确 定" at bounding box center [477, 428] width 41 height 21
click at [801, 271] on div "Huishan" at bounding box center [790, 264] width 777 height 26
click at [210, 64] on div "会员列表" at bounding box center [211, 59] width 36 height 24
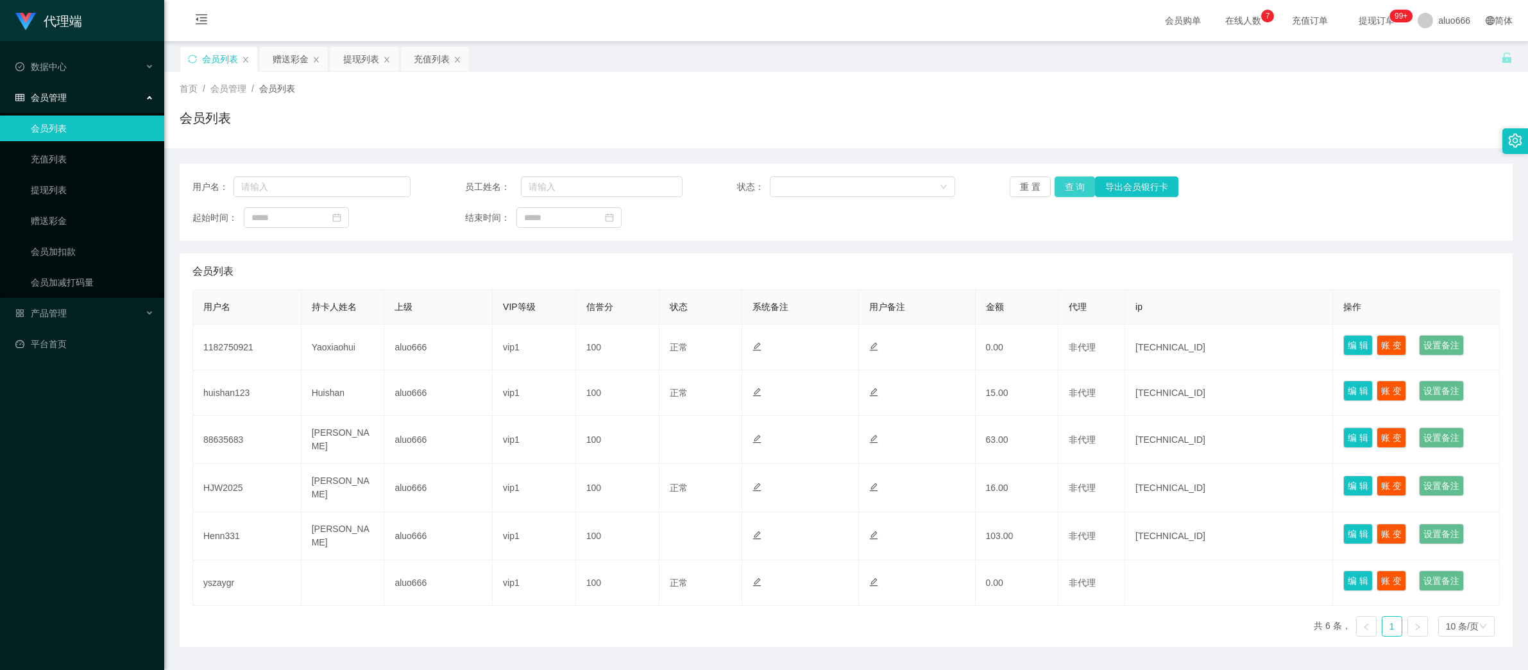
click at [1074, 189] on button "查 询" at bounding box center [1075, 186] width 41 height 21
click at [292, 64] on div "赠送彩金" at bounding box center [291, 59] width 36 height 24
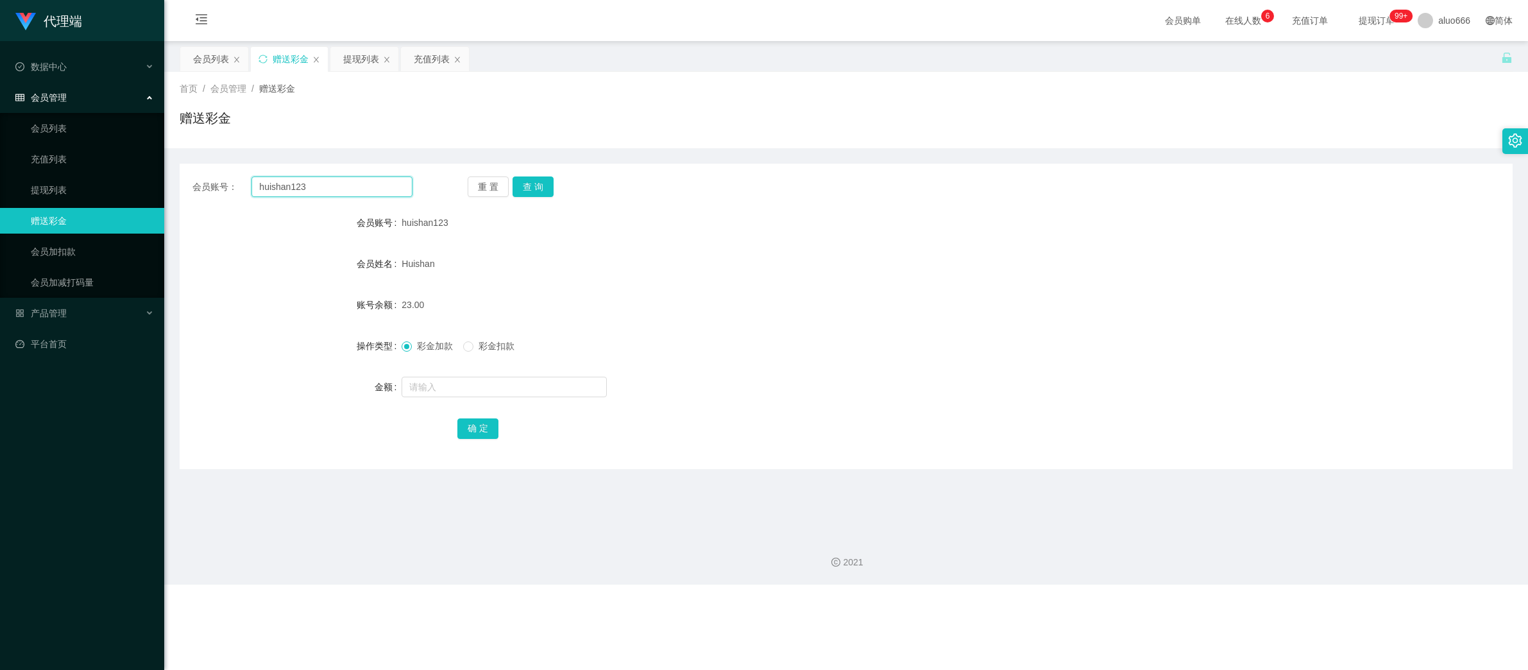
click at [318, 183] on input "huishan123" at bounding box center [331, 186] width 161 height 21
paste input "1182750921"
type input "1182750921"
click at [528, 187] on button "查 询" at bounding box center [533, 186] width 41 height 21
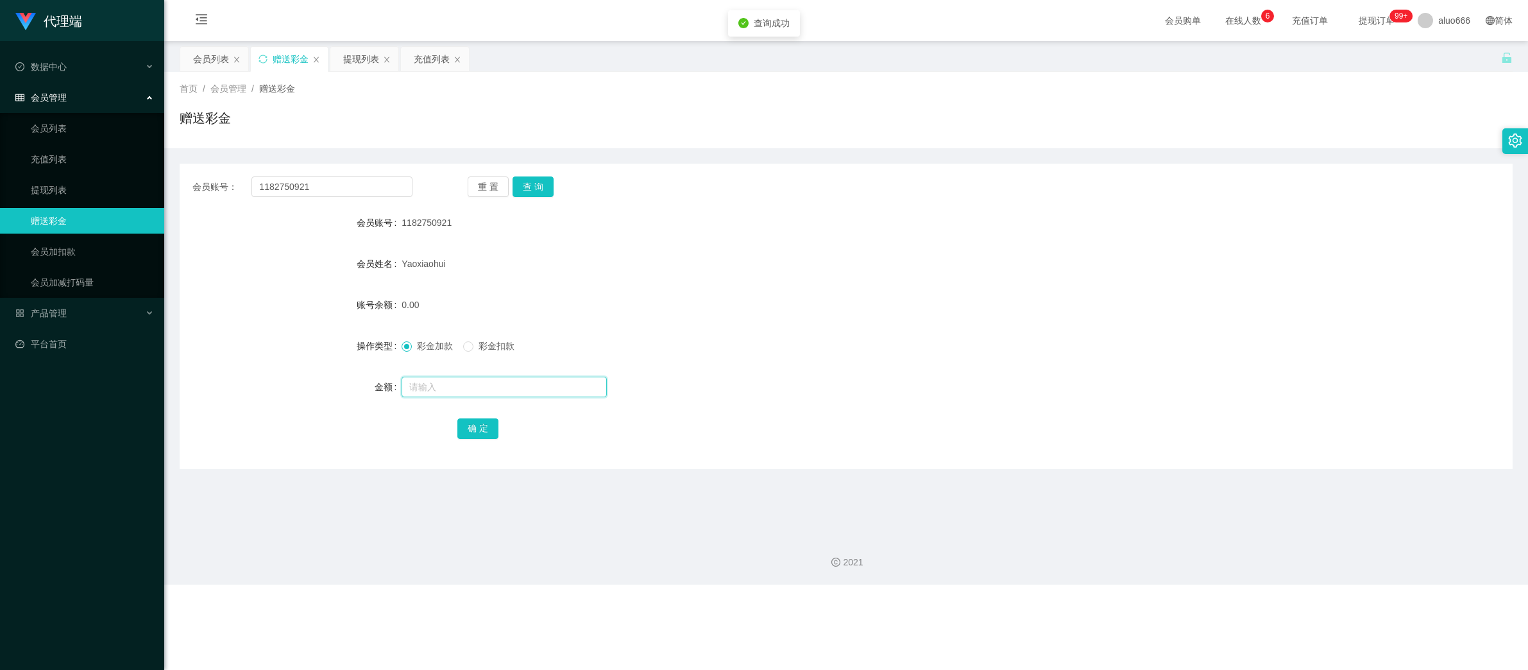
click at [486, 389] on input "text" at bounding box center [504, 387] width 205 height 21
type input "8"
click at [483, 425] on button "确 定" at bounding box center [477, 428] width 41 height 21
click at [851, 312] on div "8.00" at bounding box center [790, 305] width 777 height 26
click at [295, 180] on input "1182750921" at bounding box center [331, 186] width 161 height 21
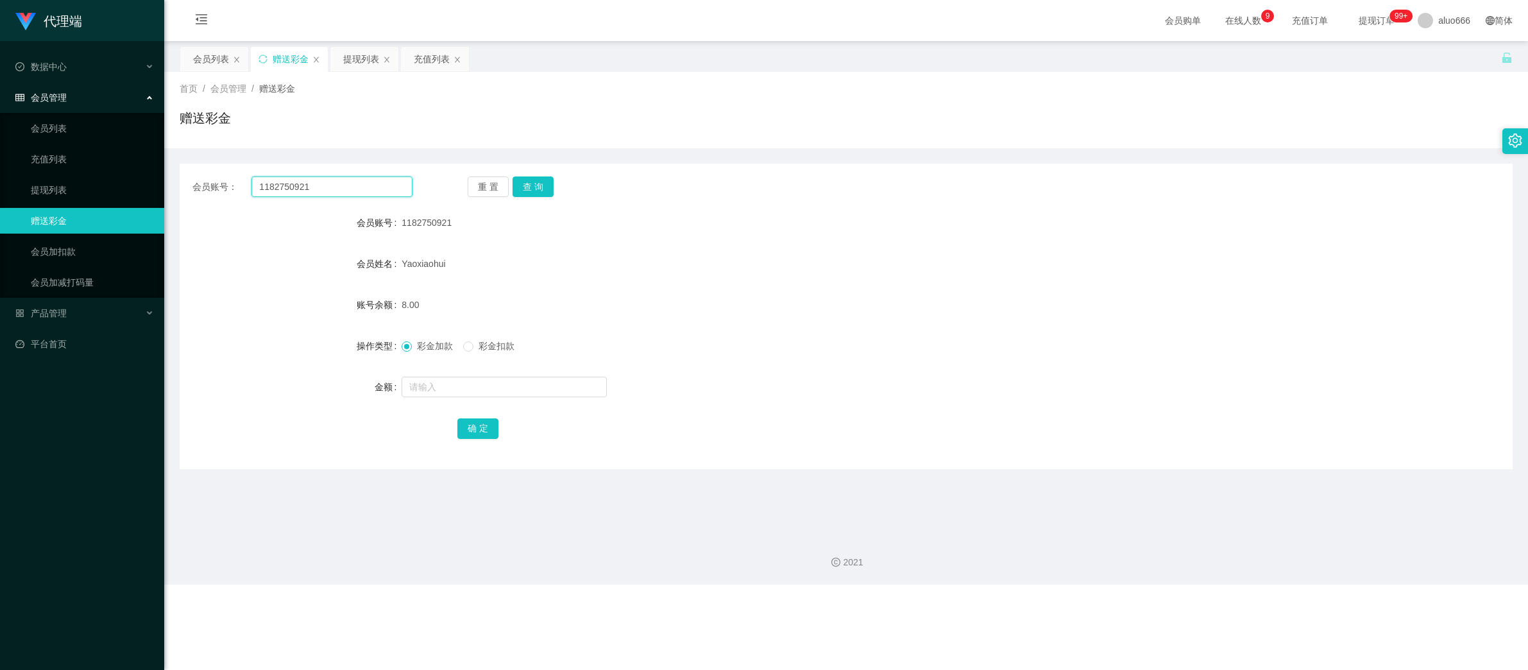
click at [295, 180] on input "1182750921" at bounding box center [331, 186] width 161 height 21
paste input "huishan123"
type input "huishan123"
click at [536, 182] on button "查 询" at bounding box center [533, 186] width 41 height 21
click at [468, 393] on input "text" at bounding box center [504, 387] width 205 height 21
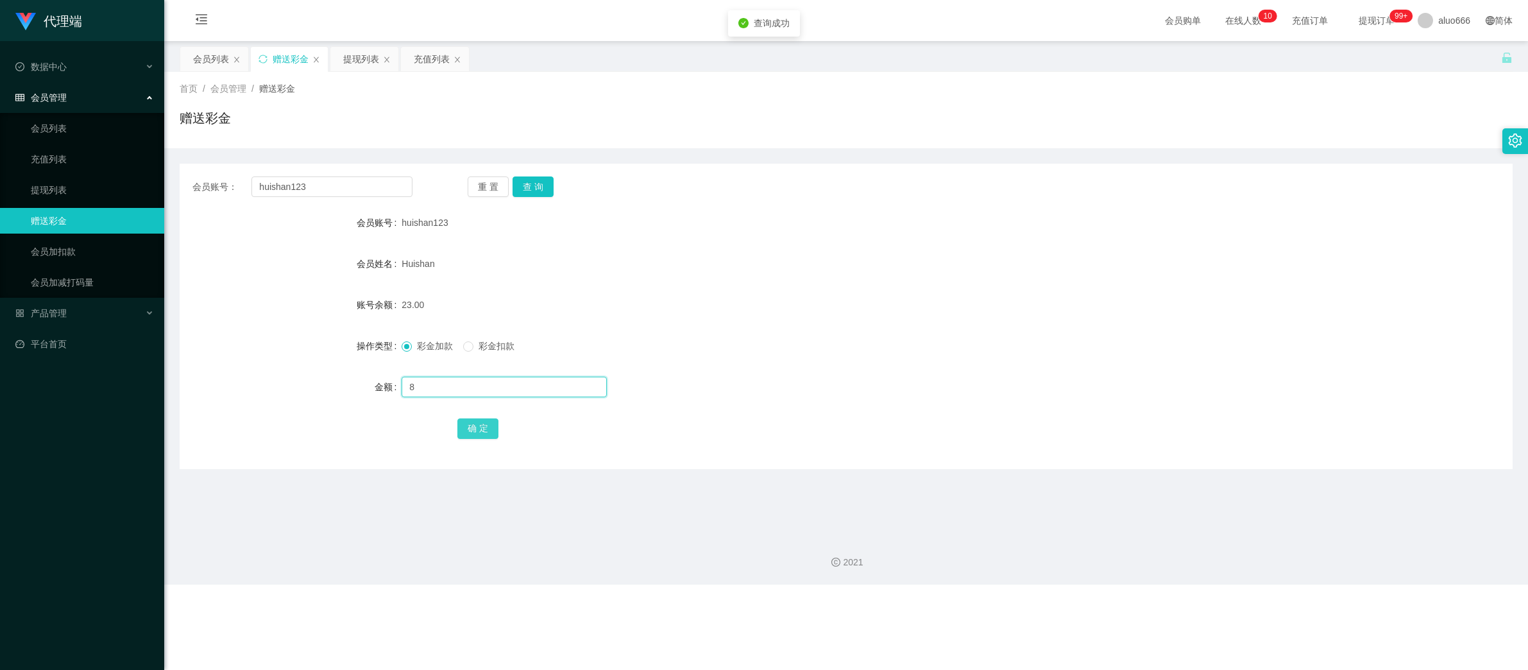
type input "8"
click at [470, 427] on button "确 定" at bounding box center [477, 428] width 41 height 21
click at [901, 339] on div "彩金加款 彩金扣款" at bounding box center [790, 346] width 777 height 26
click at [299, 183] on input "huishan123" at bounding box center [331, 186] width 161 height 21
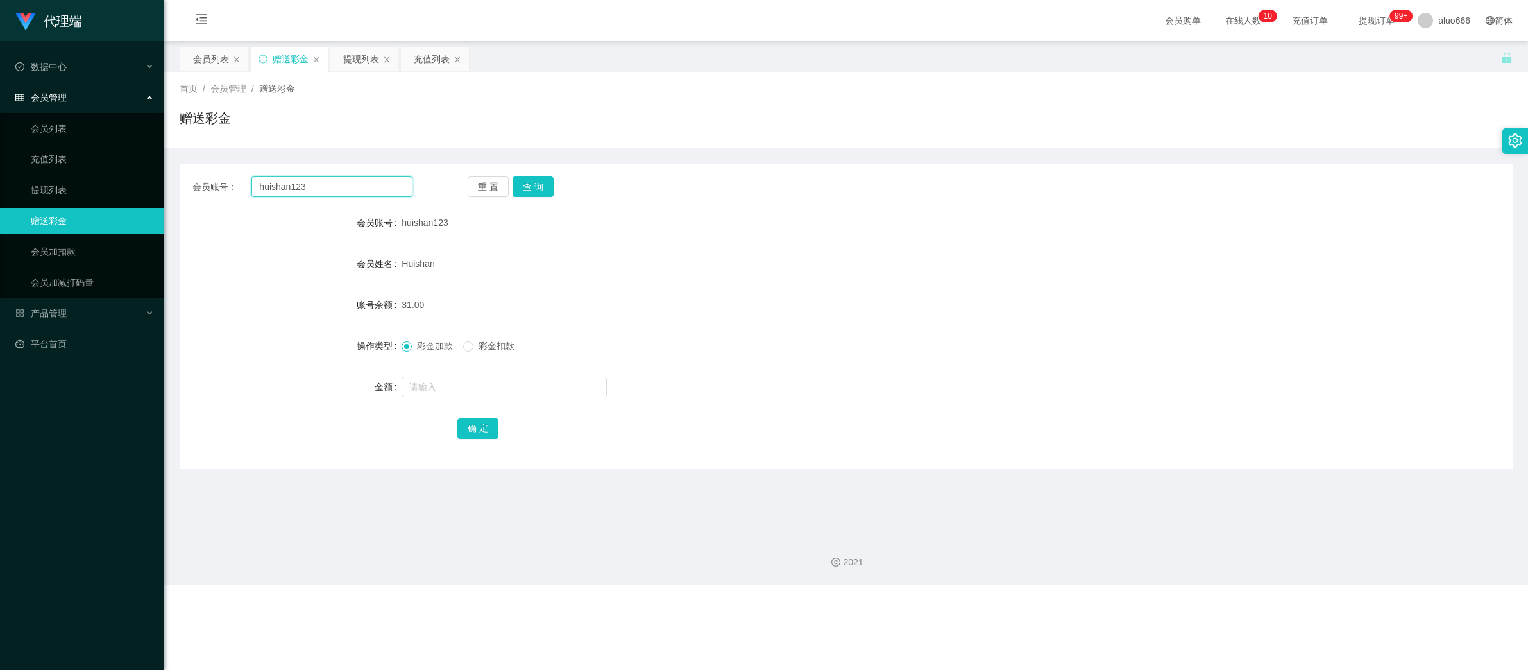
paste input "1182750921"
type input "1182750921"
click at [534, 185] on button "查 询" at bounding box center [533, 186] width 41 height 21
click at [455, 391] on input "text" at bounding box center [504, 387] width 205 height 21
type input "8"
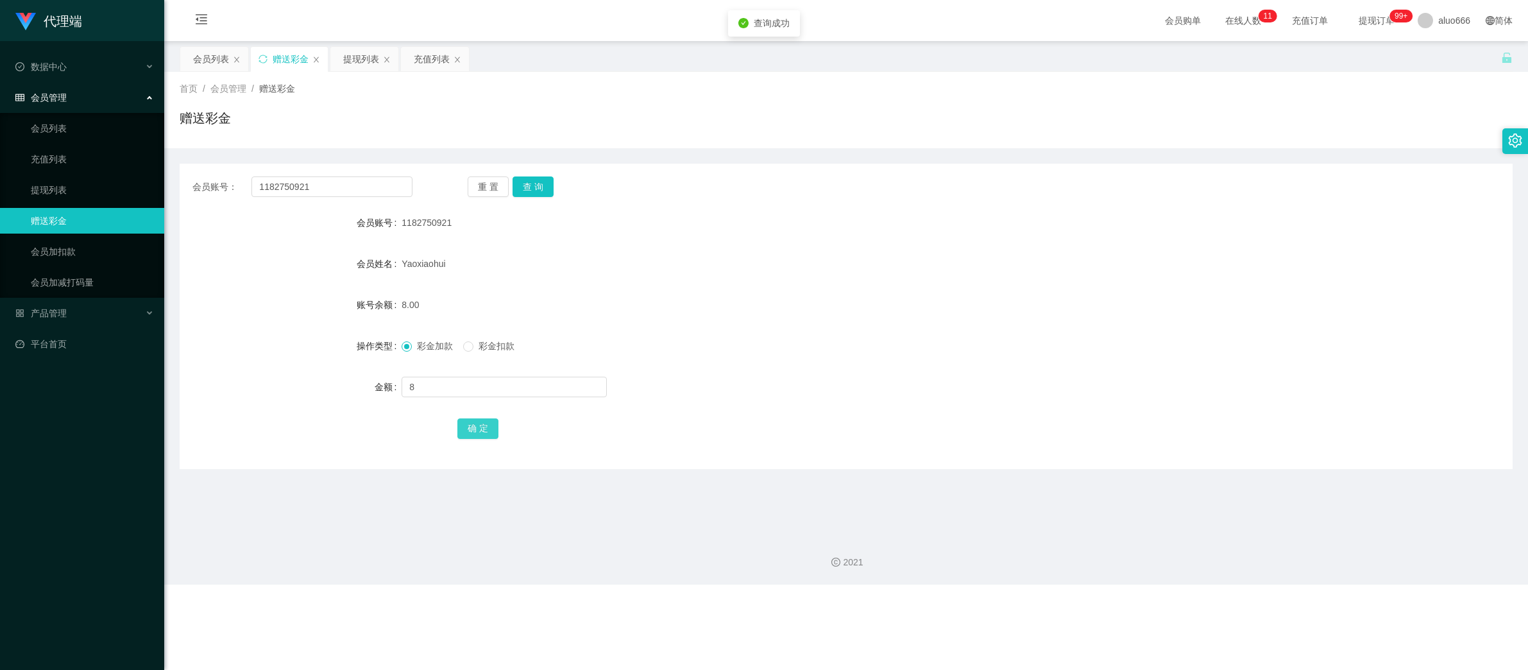
click at [485, 437] on button "确 定" at bounding box center [477, 428] width 41 height 21
click at [978, 289] on form "会员账号 1182750921 会员姓名 [PERSON_NAME] 账号余额 16.00 操作类型 彩金加款 彩金扣款 金额 确 定" at bounding box center [846, 325] width 1333 height 231
click at [321, 189] on input "1182750921" at bounding box center [331, 186] width 161 height 21
click at [535, 181] on button "查 询" at bounding box center [533, 186] width 41 height 21
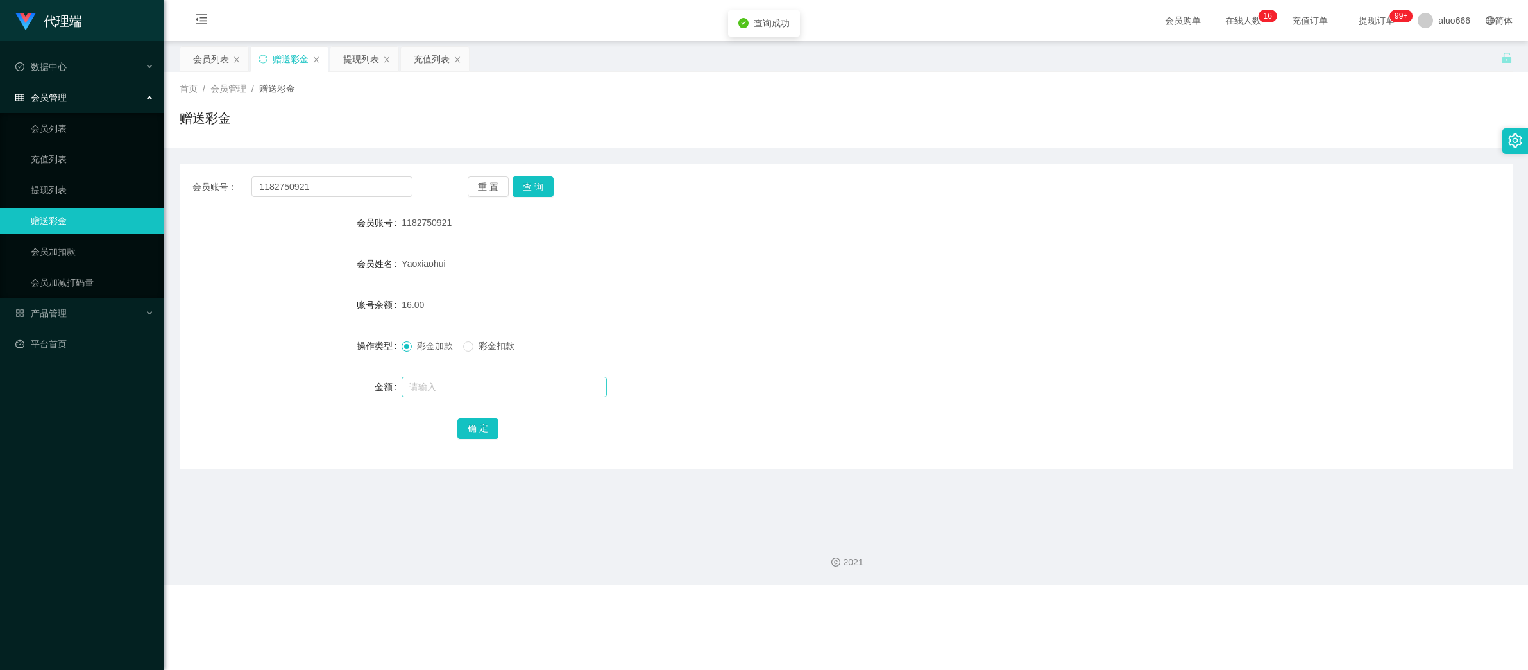
click at [457, 380] on div at bounding box center [790, 387] width 777 height 26
click at [457, 380] on input "text" at bounding box center [504, 387] width 205 height 21
type input "8"
click at [481, 433] on button "确 定" at bounding box center [477, 428] width 41 height 21
click at [1013, 337] on form "会员账号 1182750921 会员姓名 [PERSON_NAME] 账号余额 24.00 操作类型 彩金加款 彩金扣款 金额 确 定" at bounding box center [846, 325] width 1333 height 231
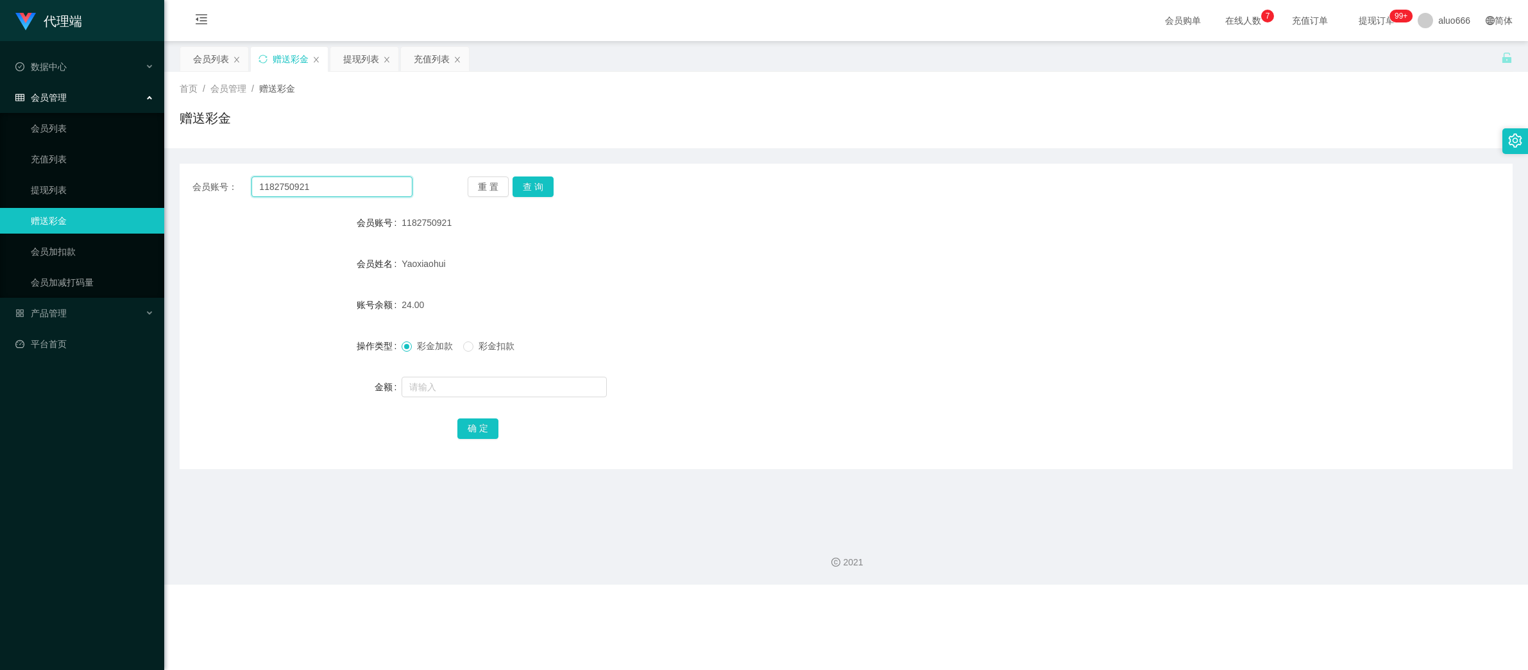
click at [318, 185] on input "1182750921" at bounding box center [331, 186] width 161 height 21
paste input "huishan123"
type input "huishan123"
click at [528, 183] on button "查 询" at bounding box center [533, 186] width 41 height 21
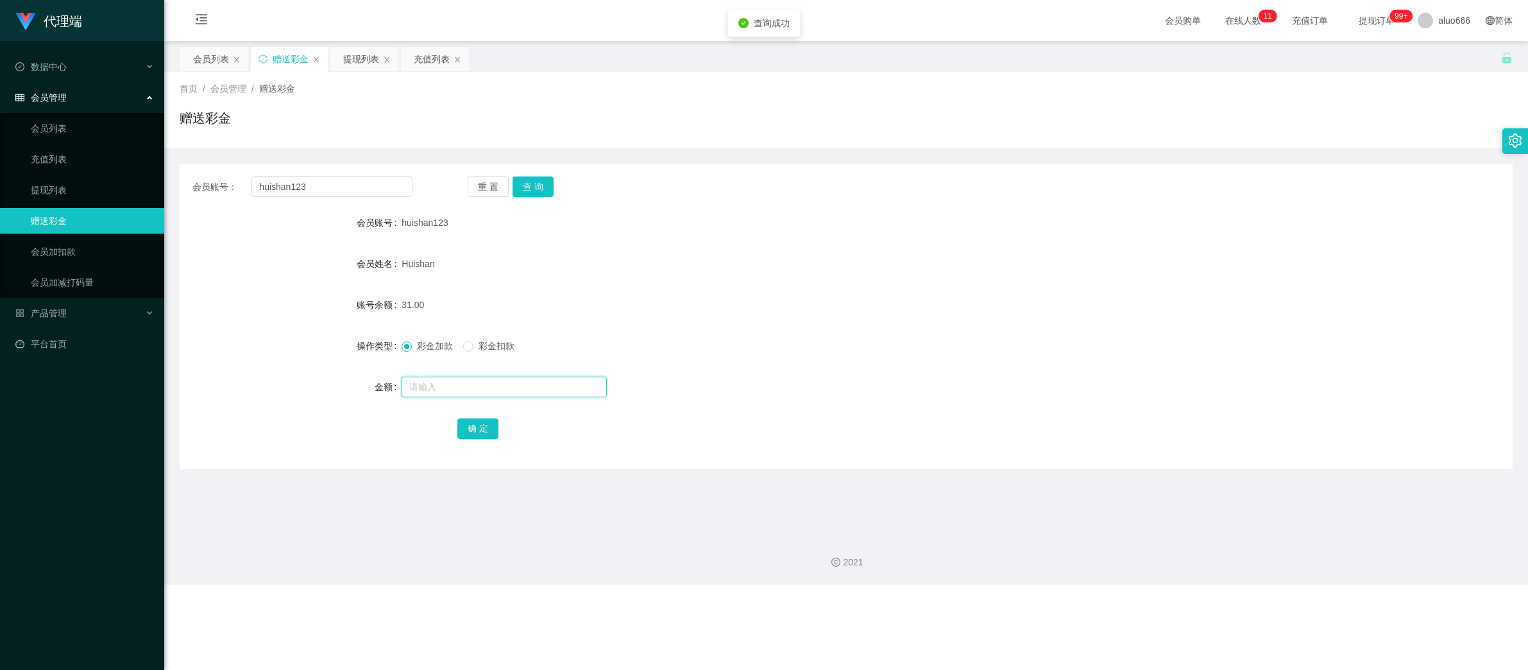
click at [462, 383] on input "text" at bounding box center [504, 387] width 205 height 21
type input "8"
click at [471, 435] on button "确 定" at bounding box center [477, 428] width 41 height 21
click at [903, 314] on div "39.00" at bounding box center [790, 305] width 777 height 26
click at [328, 189] on input "huishan123" at bounding box center [331, 186] width 161 height 21
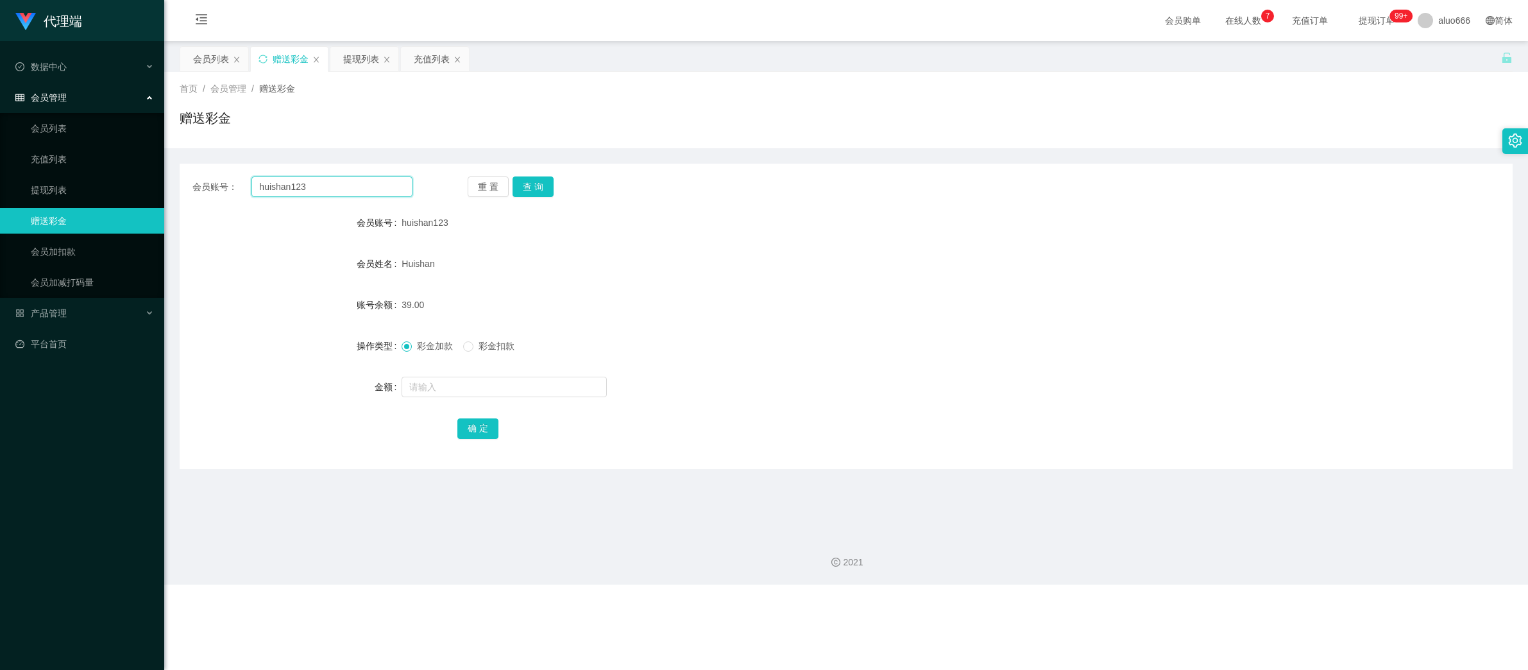
click at [328, 189] on input "huishan123" at bounding box center [331, 186] width 161 height 21
click at [536, 185] on button "查 询" at bounding box center [533, 186] width 41 height 21
click at [453, 387] on input "text" at bounding box center [504, 387] width 205 height 21
type input "8"
drag, startPoint x: 470, startPoint y: 425, endPoint x: 504, endPoint y: 419, distance: 34.5
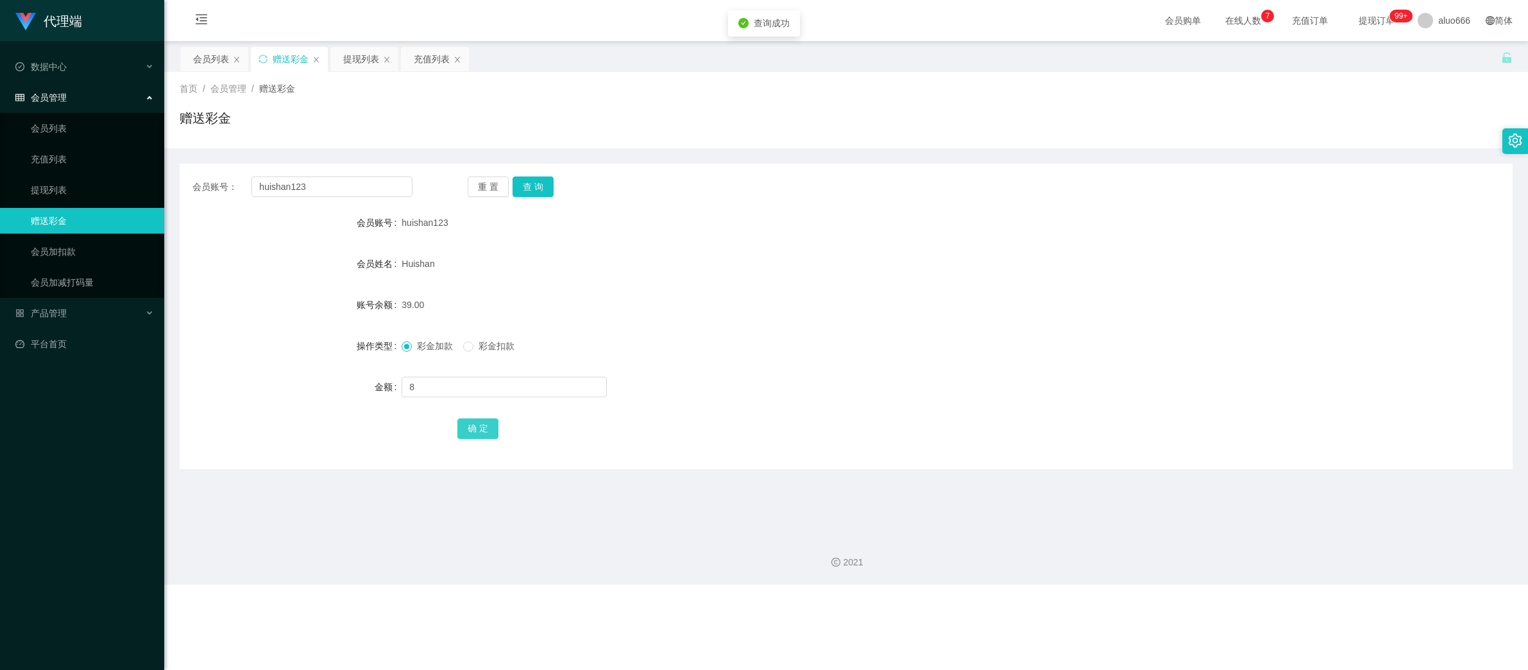
click at [470, 426] on button "确 定" at bounding box center [477, 428] width 41 height 21
click at [994, 249] on form "会员账号 huishan123 会员姓名 [PERSON_NAME] 账号余额 47.00 操作类型 彩金加款 彩金扣款 金额 确 定" at bounding box center [846, 325] width 1333 height 231
click at [318, 185] on input "huishan123" at bounding box center [331, 186] width 161 height 21
paste input "1182750921"
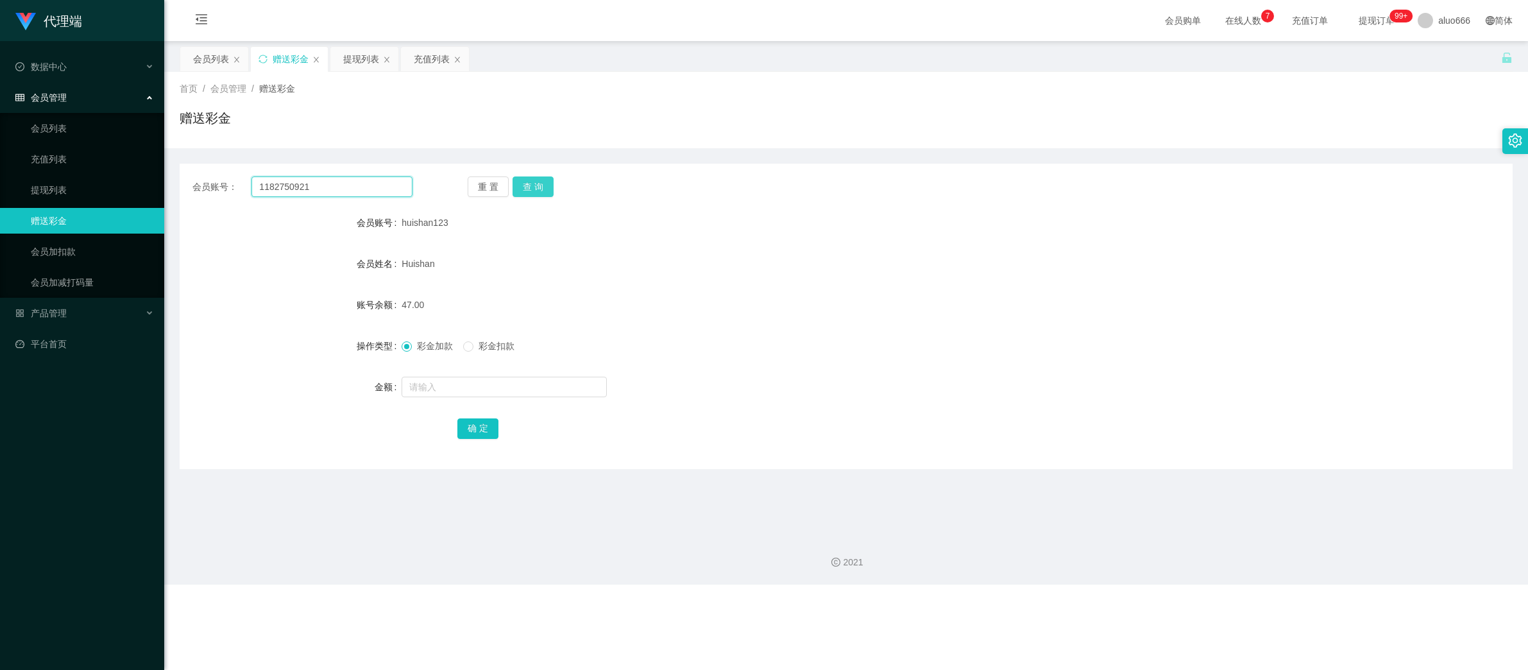
type input "1182750921"
click at [533, 187] on button "查 询" at bounding box center [533, 186] width 41 height 21
click at [456, 387] on input "text" at bounding box center [504, 387] width 205 height 21
type input "8"
click at [464, 429] on button "确 定" at bounding box center [477, 428] width 41 height 21
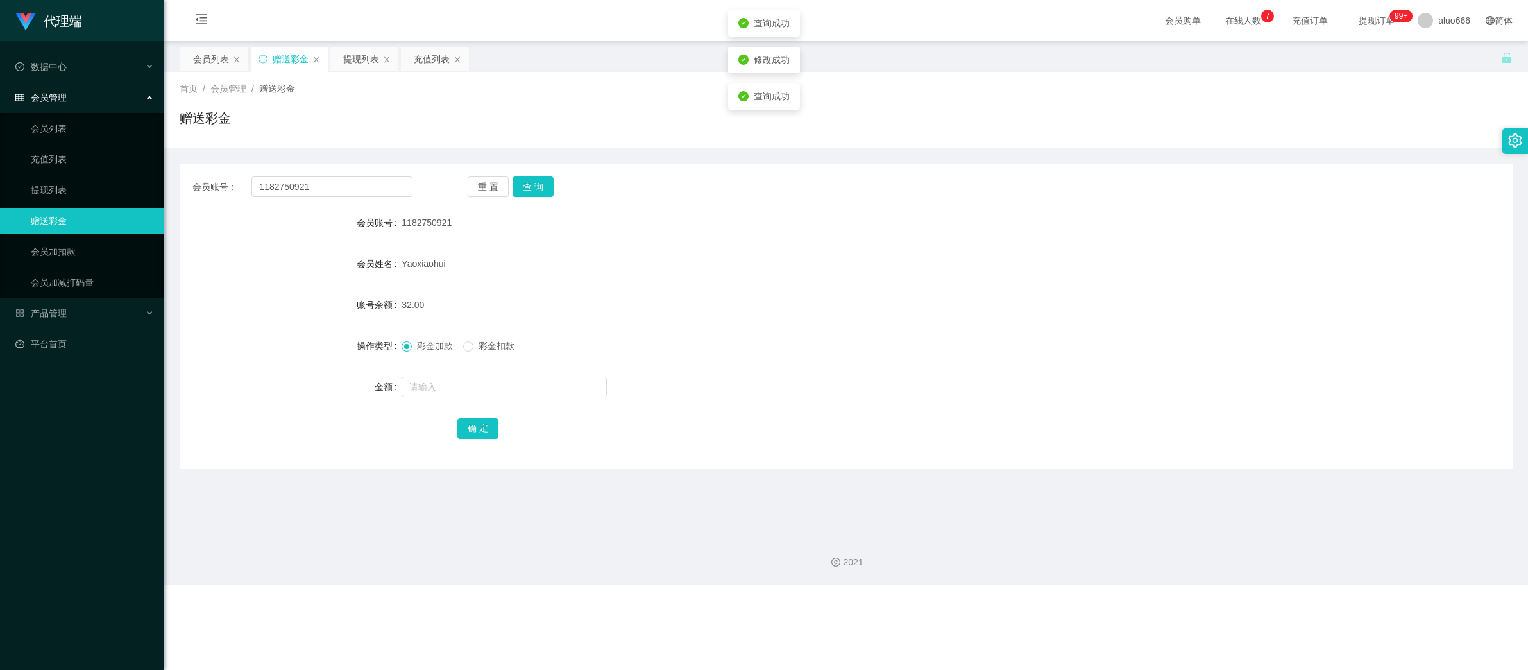
click at [890, 349] on div "彩金加款 彩金扣款" at bounding box center [790, 346] width 777 height 26
click at [343, 183] on input "1182750921" at bounding box center [331, 186] width 161 height 21
click at [536, 183] on button "查 询" at bounding box center [533, 186] width 41 height 21
drag, startPoint x: 473, startPoint y: 387, endPoint x: 466, endPoint y: 389, distance: 7.3
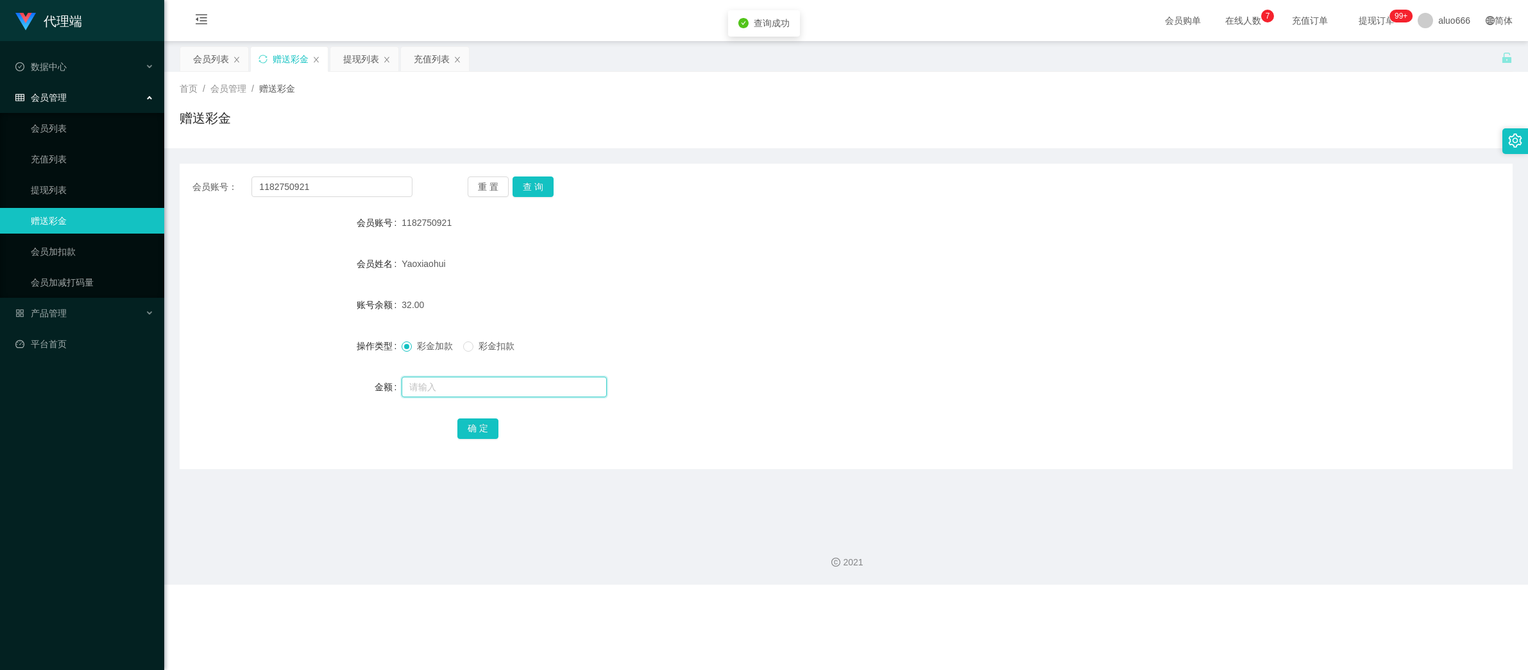
click at [472, 387] on input "text" at bounding box center [504, 387] width 205 height 21
type input "8"
click at [487, 430] on button "确 定" at bounding box center [477, 428] width 41 height 21
click at [298, 183] on input "1182750921" at bounding box center [331, 186] width 161 height 21
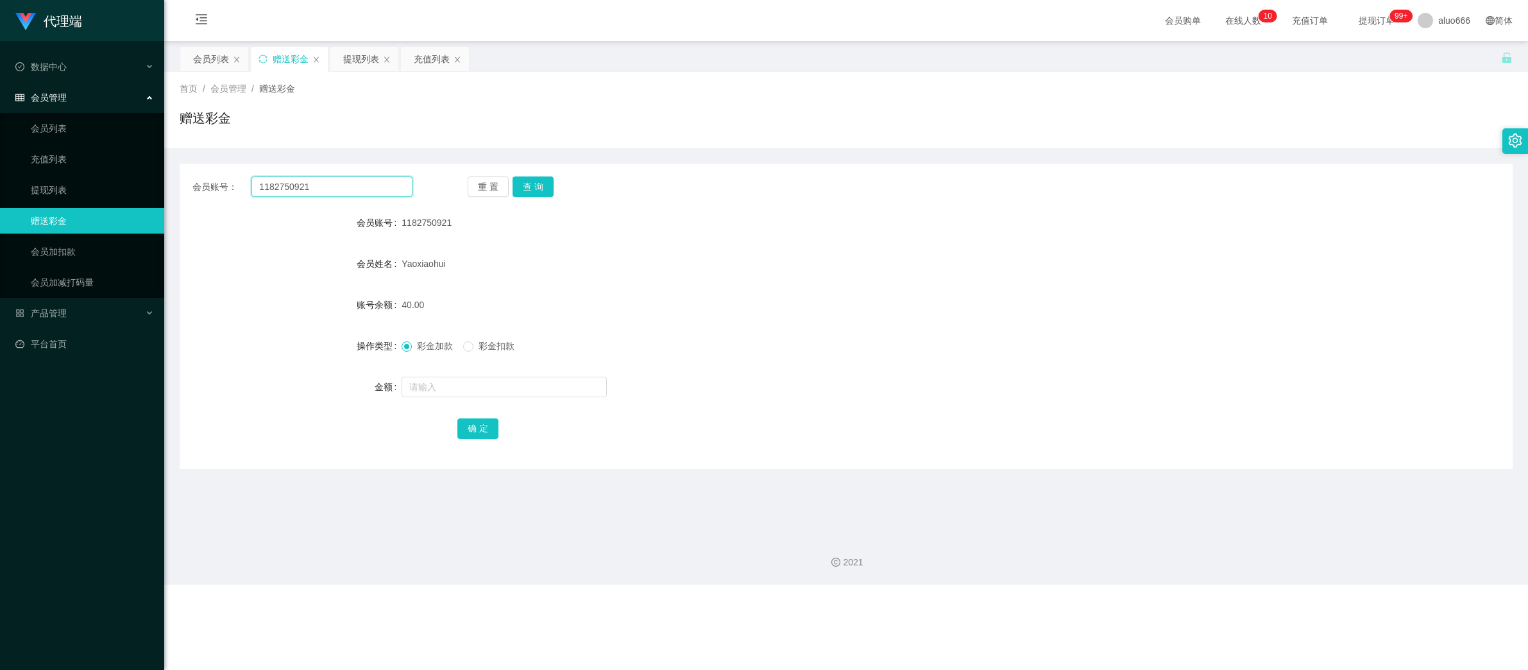
paste input "88635683"
type input "88635683"
click at [541, 189] on button "查 询" at bounding box center [533, 186] width 41 height 21
click at [464, 384] on input "text" at bounding box center [504, 387] width 205 height 21
type input "8"
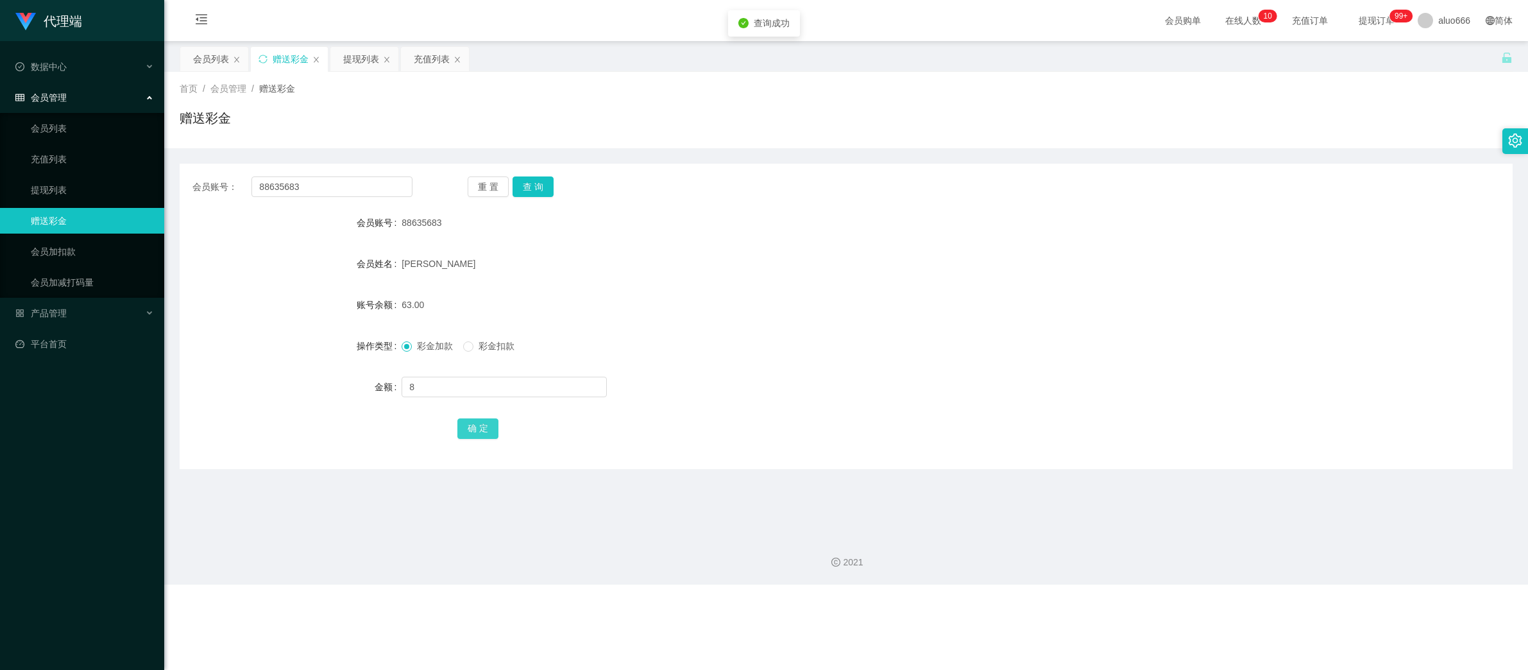
click at [474, 424] on button "确 定" at bounding box center [477, 428] width 41 height 21
click at [323, 191] on input "88635683" at bounding box center [331, 186] width 161 height 21
paste input "1182750921"
type input "1182750921"
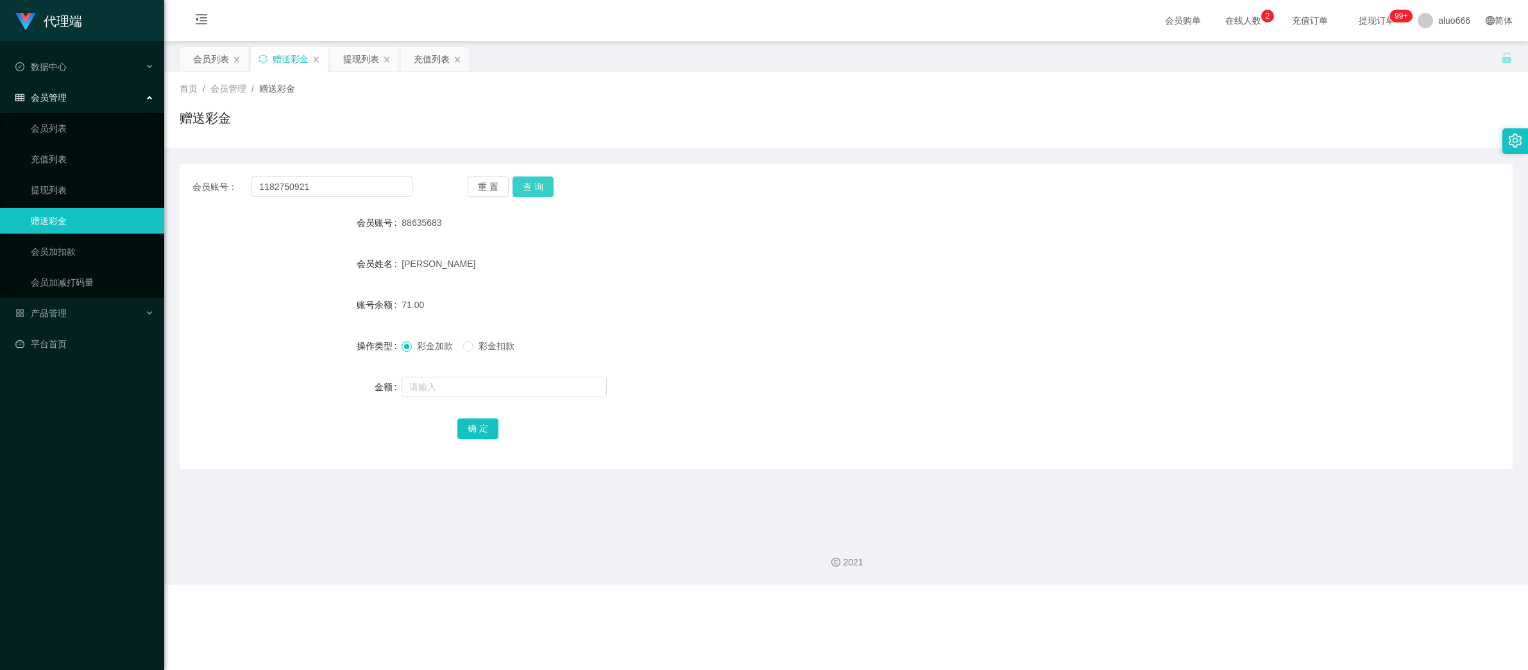
click at [534, 193] on button "查 询" at bounding box center [533, 186] width 41 height 21
click at [462, 391] on input "text" at bounding box center [504, 387] width 205 height 21
type input "8"
click at [482, 435] on button "确 定" at bounding box center [477, 428] width 41 height 21
click at [985, 295] on div "48.00" at bounding box center [790, 305] width 777 height 26
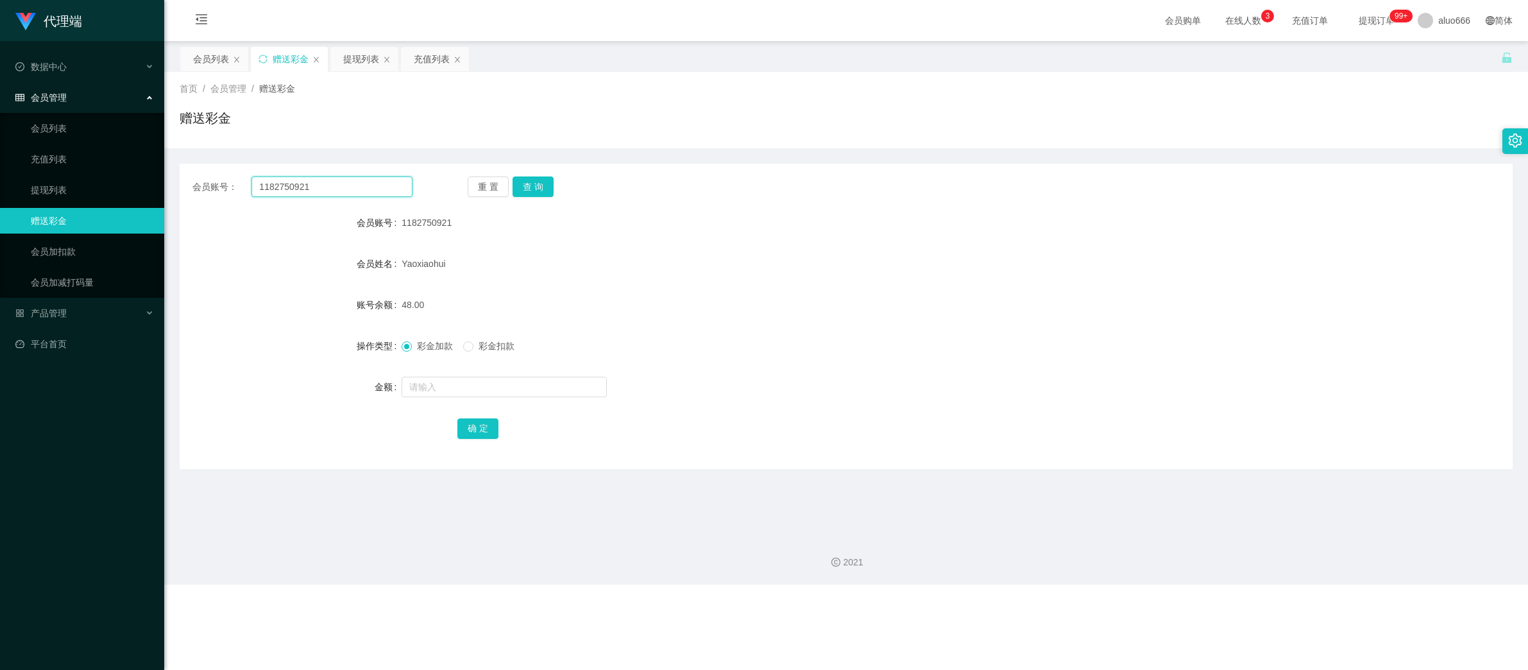
click at [324, 191] on input "1182750921" at bounding box center [331, 186] width 161 height 21
click at [539, 189] on button "查 询" at bounding box center [533, 186] width 41 height 21
click at [474, 389] on input "text" at bounding box center [504, 387] width 205 height 21
type input "8"
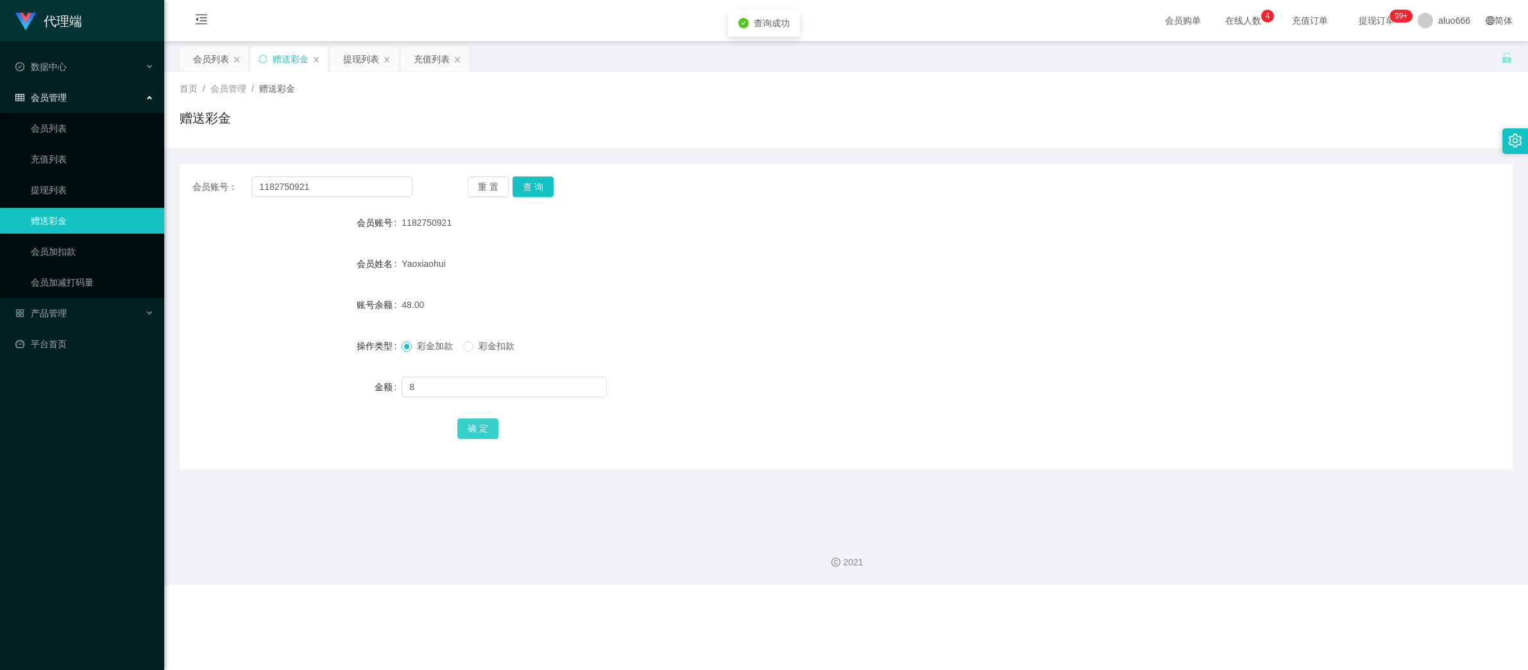
drag, startPoint x: 479, startPoint y: 422, endPoint x: 489, endPoint y: 425, distance: 10.1
click at [479, 422] on button "确 定" at bounding box center [477, 428] width 41 height 21
click at [963, 341] on div "彩金加款 彩金扣款" at bounding box center [790, 346] width 777 height 26
click at [350, 194] on input "1182750921" at bounding box center [331, 186] width 161 height 21
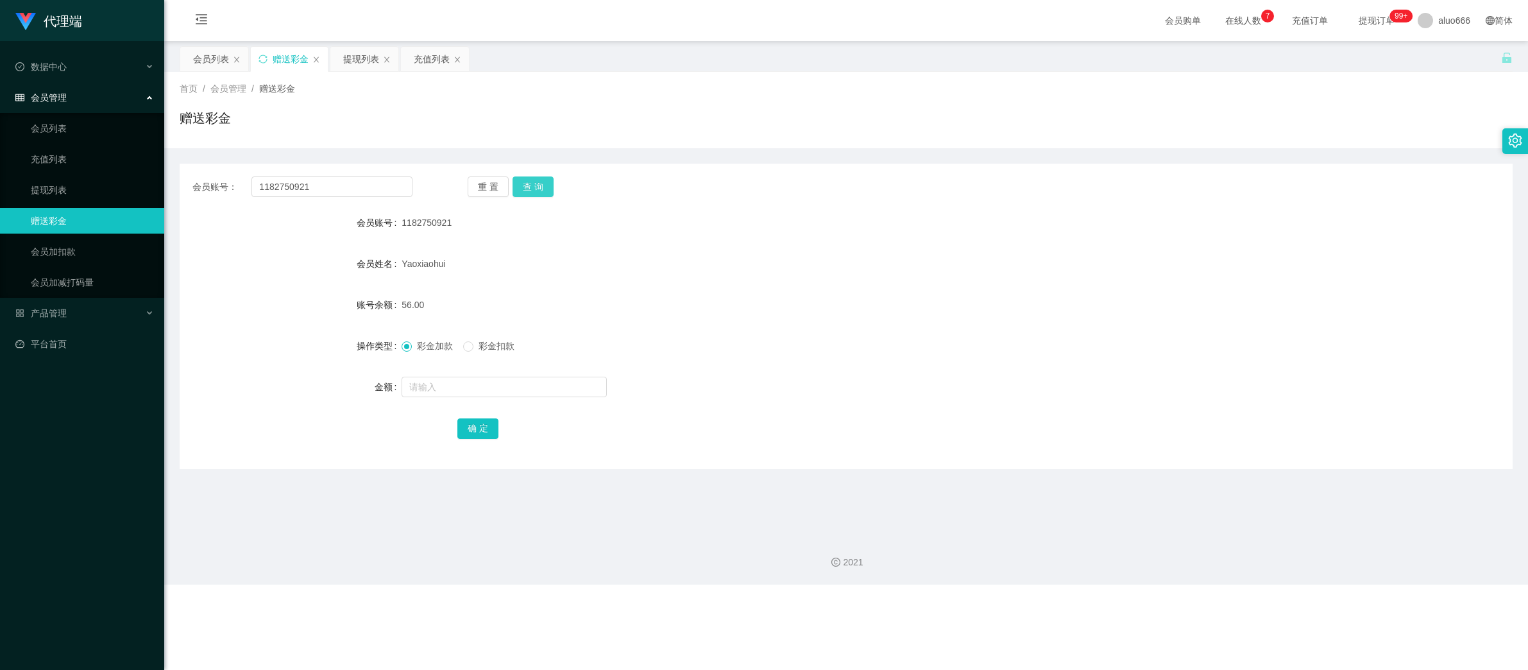
click at [538, 194] on button "查 询" at bounding box center [533, 186] width 41 height 21
click at [468, 384] on input "text" at bounding box center [504, 387] width 205 height 21
type input "8"
click at [474, 422] on button "确 定" at bounding box center [477, 428] width 41 height 21
click at [854, 349] on div "彩金加款 彩金扣款" at bounding box center [790, 346] width 777 height 26
